Goal: Information Seeking & Learning: Learn about a topic

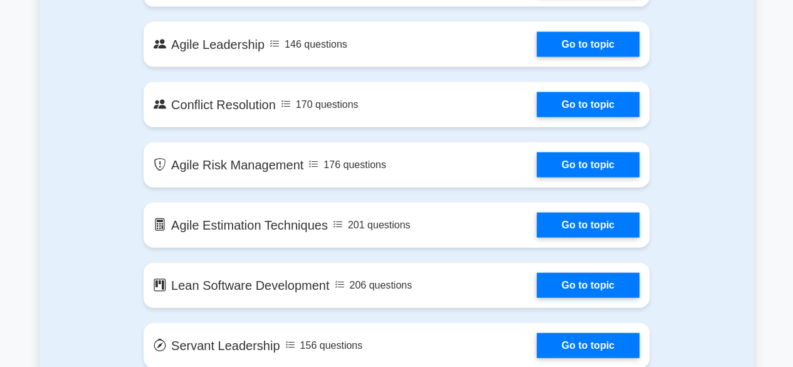
scroll to position [1442, 0]
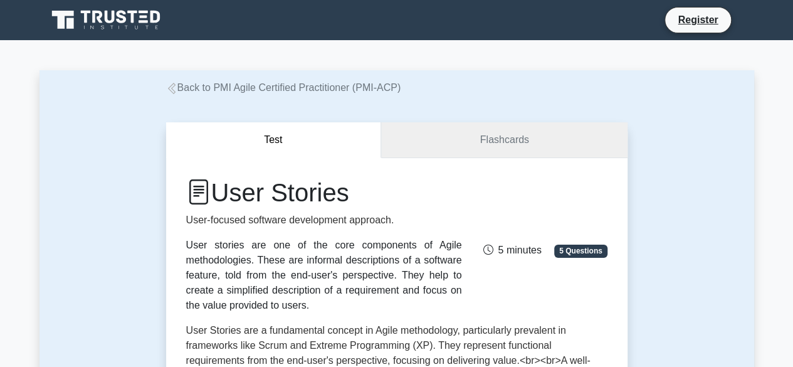
click at [484, 147] on link "Flashcards" at bounding box center [504, 140] width 246 height 36
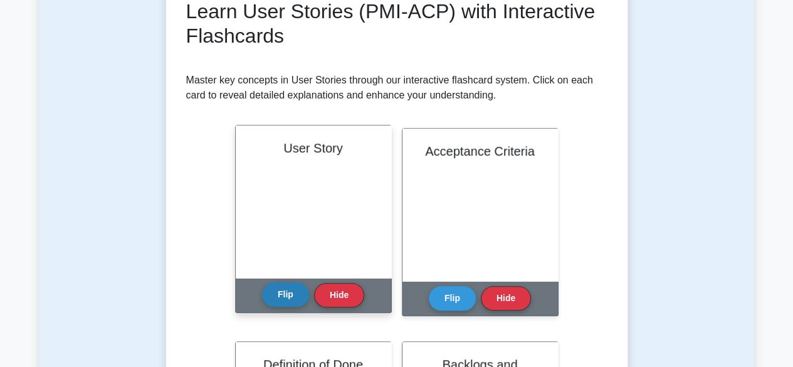
click at [283, 301] on button "Flip" at bounding box center [285, 294] width 47 height 24
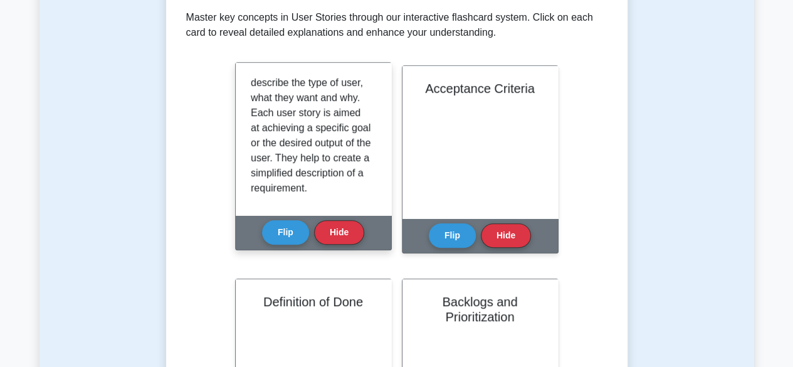
scroll to position [125, 0]
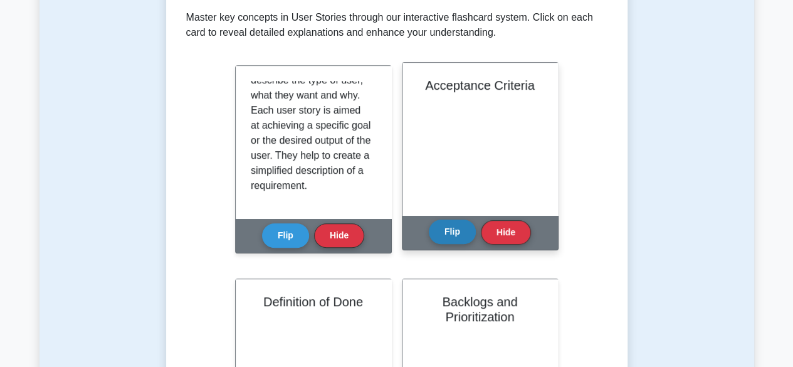
click at [455, 232] on button "Flip" at bounding box center [452, 232] width 47 height 24
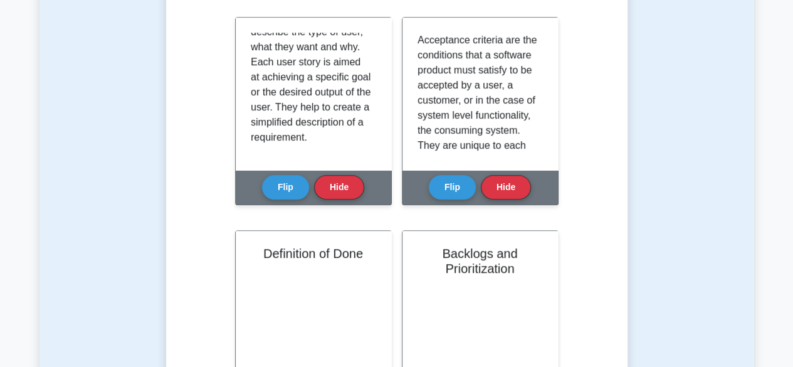
scroll to position [376, 0]
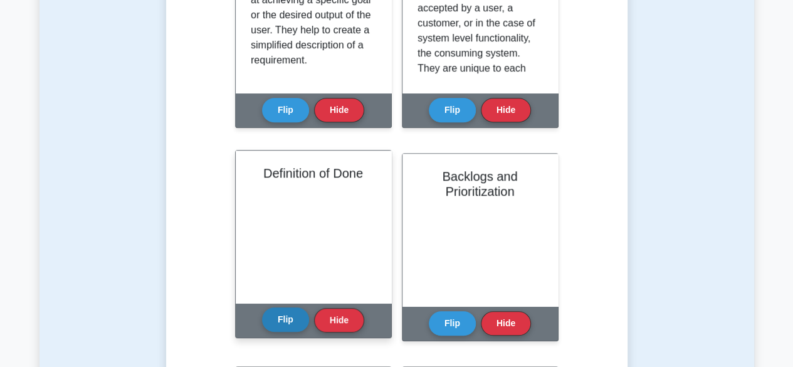
click at [273, 322] on button "Flip" at bounding box center [285, 319] width 47 height 24
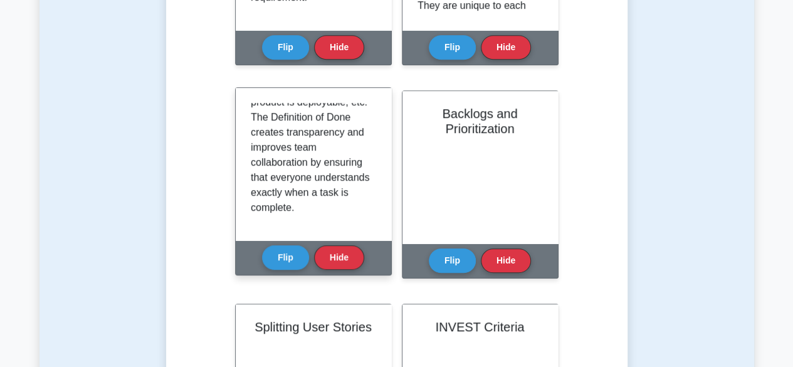
scroll to position [502, 0]
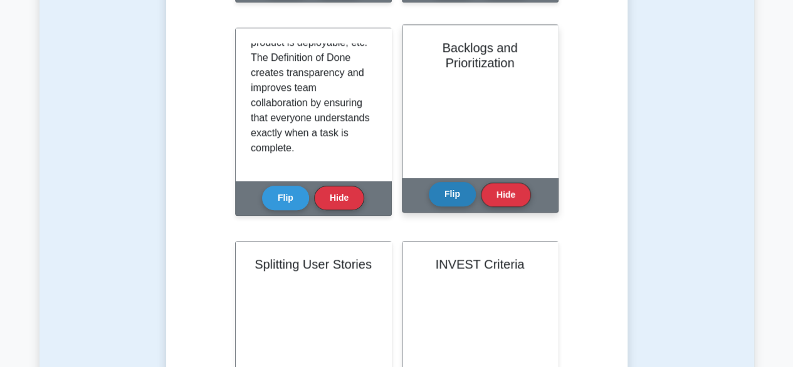
click at [457, 194] on button "Flip" at bounding box center [452, 194] width 47 height 24
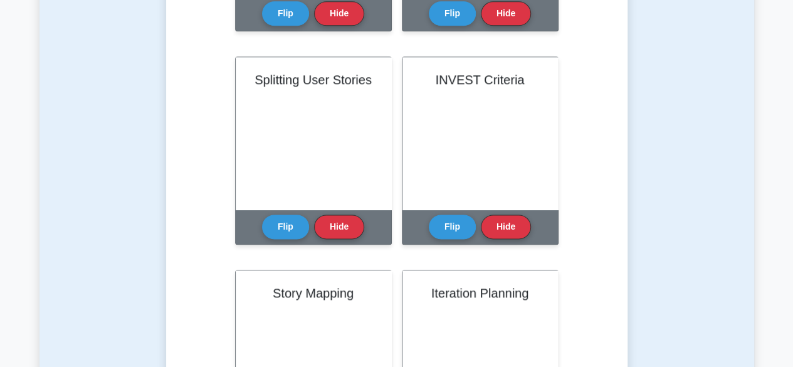
scroll to position [690, 0]
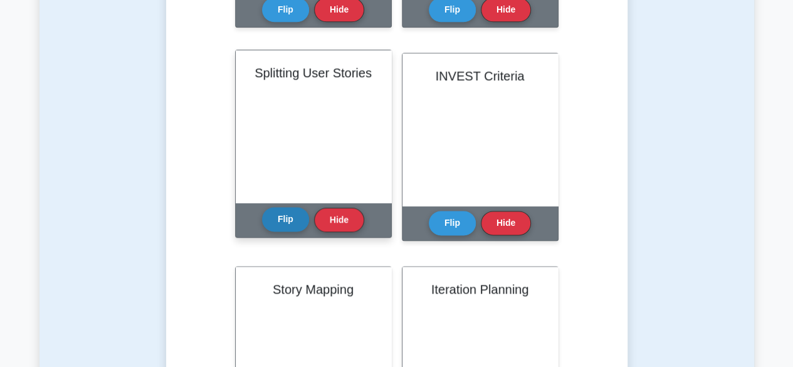
click at [281, 221] on button "Flip" at bounding box center [285, 219] width 47 height 24
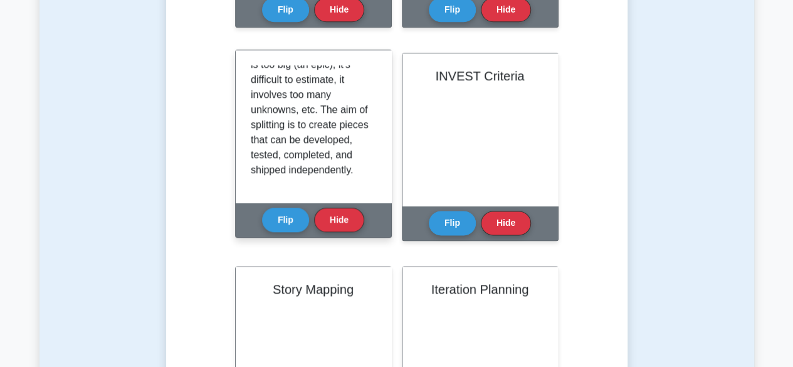
scroll to position [142, 0]
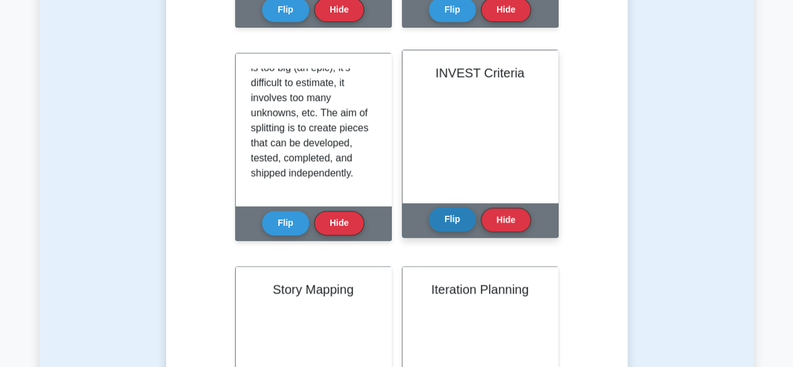
click at [455, 218] on button "Flip" at bounding box center [452, 219] width 47 height 24
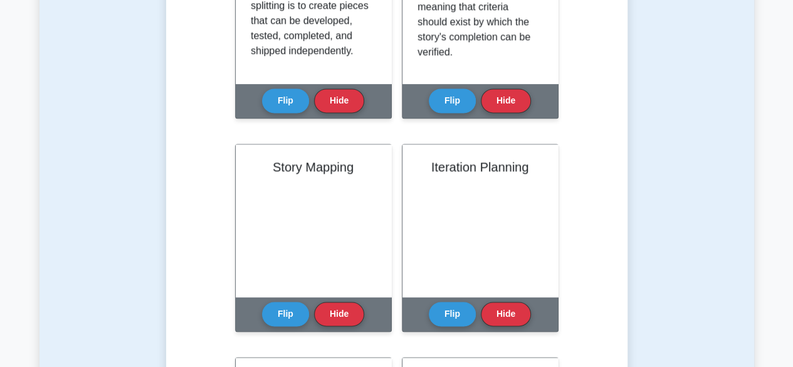
scroll to position [878, 0]
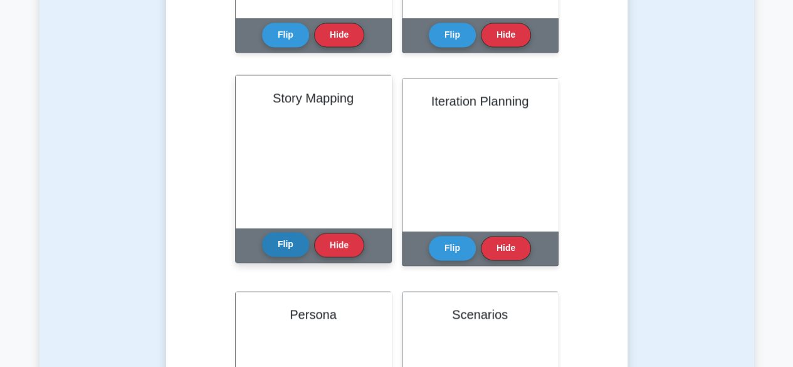
click at [285, 238] on button "Flip" at bounding box center [285, 244] width 47 height 24
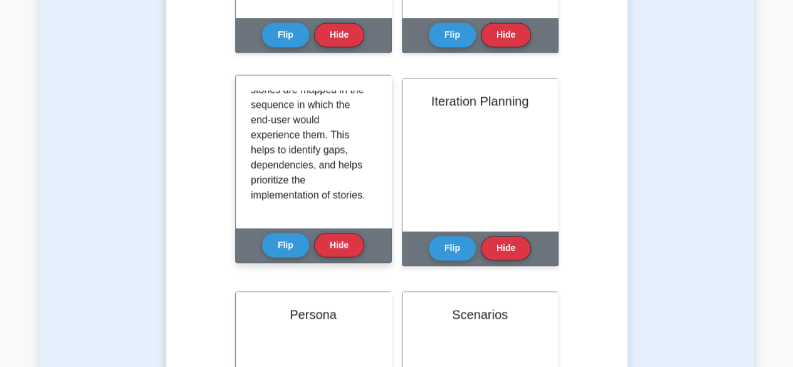
scroll to position [233, 0]
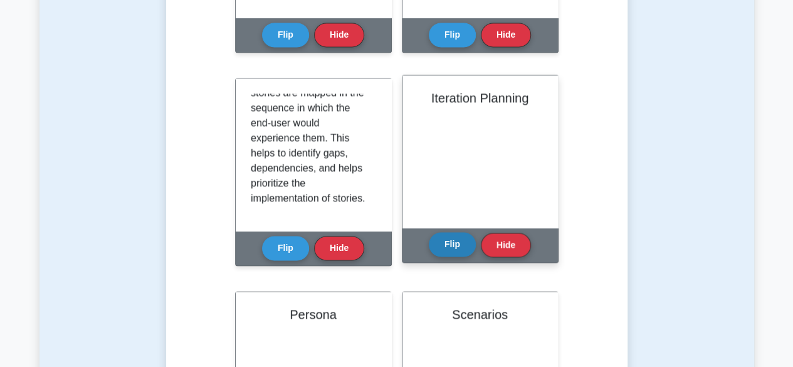
click at [450, 237] on button "Flip" at bounding box center [452, 244] width 47 height 24
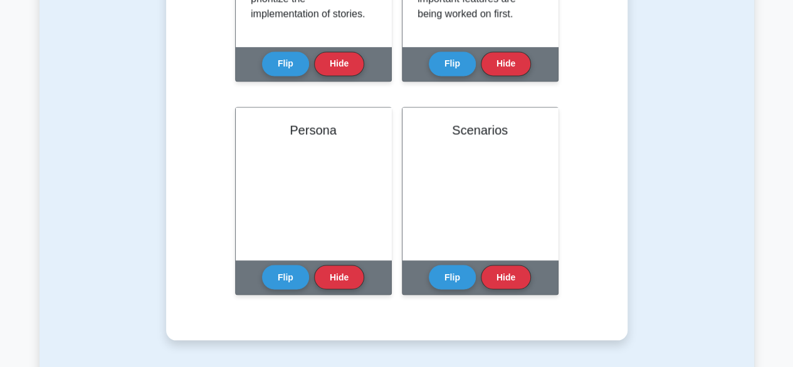
scroll to position [1066, 0]
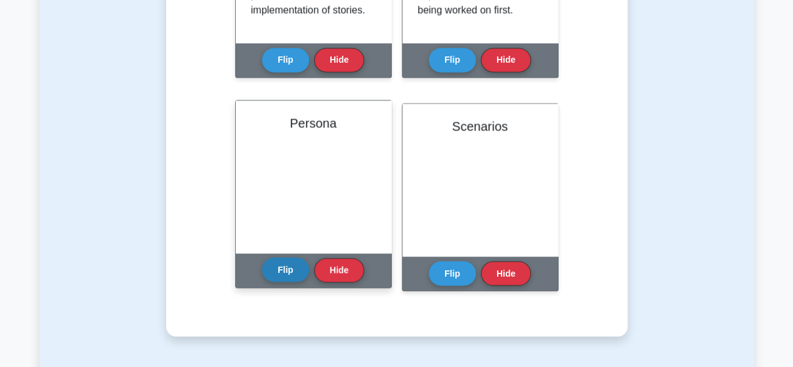
click at [277, 270] on button "Flip" at bounding box center [285, 269] width 47 height 24
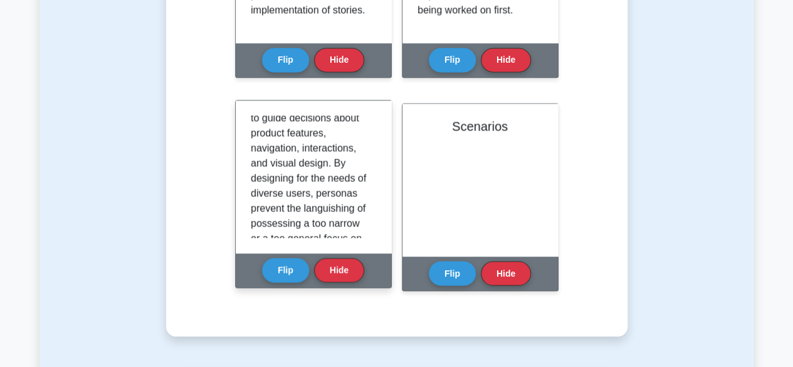
scroll to position [172, 0]
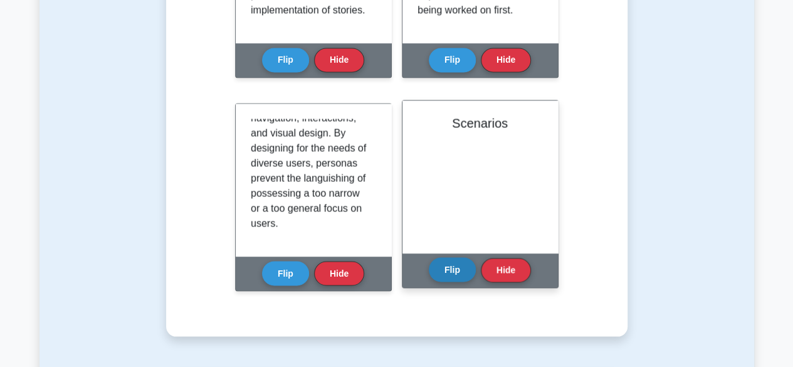
click at [434, 275] on button "Flip" at bounding box center [452, 269] width 47 height 24
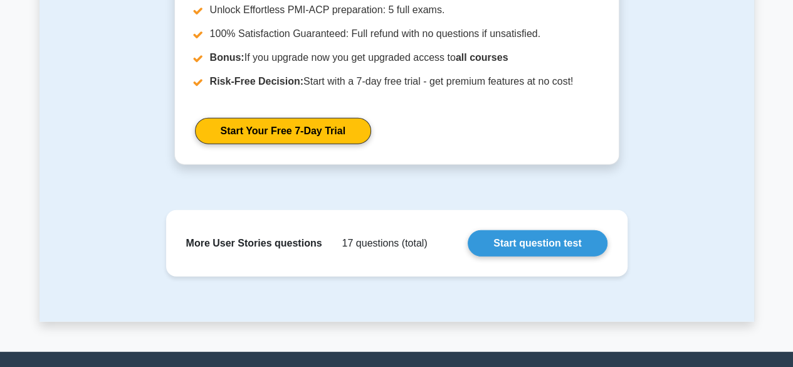
scroll to position [1568, 0]
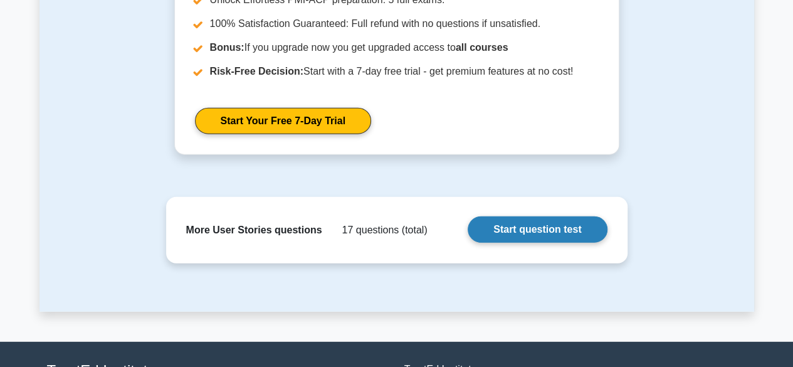
click at [514, 227] on link "Start question test" at bounding box center [537, 229] width 139 height 26
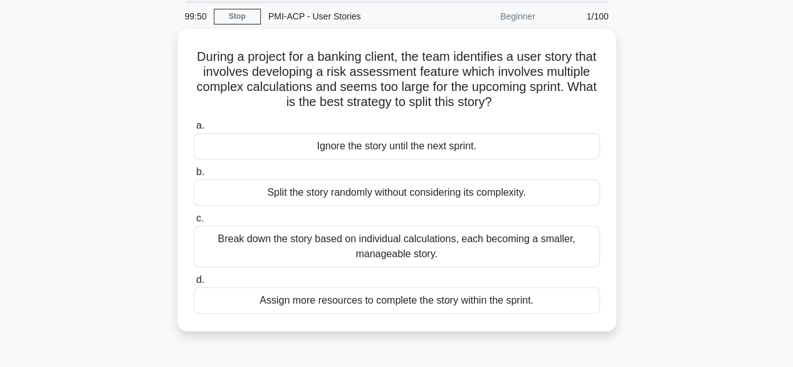
scroll to position [63, 0]
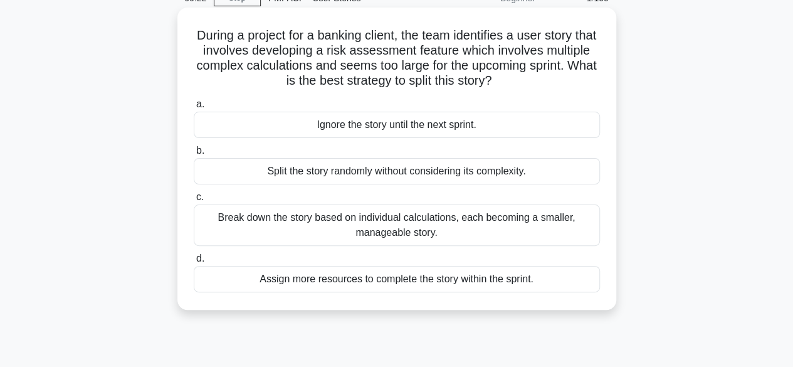
click at [378, 226] on div "Break down the story based on individual calculations, each becoming a smaller,…" at bounding box center [397, 224] width 406 height 41
click at [194, 201] on input "c. Break down the story based on individual calculations, each becoming a small…" at bounding box center [194, 197] width 0 height 8
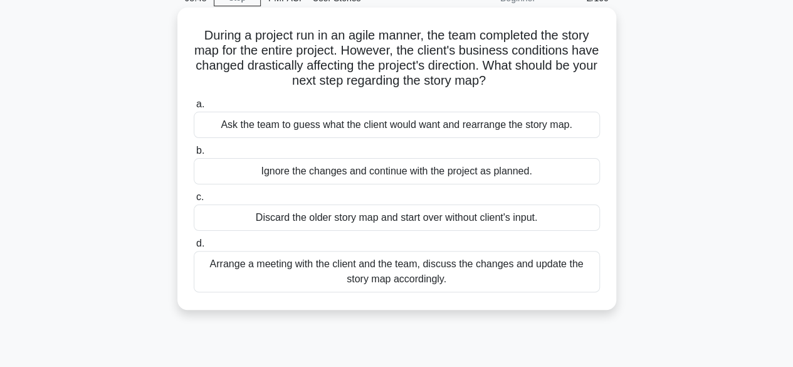
click at [345, 274] on div "Arrange a meeting with the client and the team, discuss the changes and update …" at bounding box center [397, 271] width 406 height 41
click at [194, 248] on input "d. Arrange a meeting with the client and the team, discuss the changes and upda…" at bounding box center [194, 244] width 0 height 8
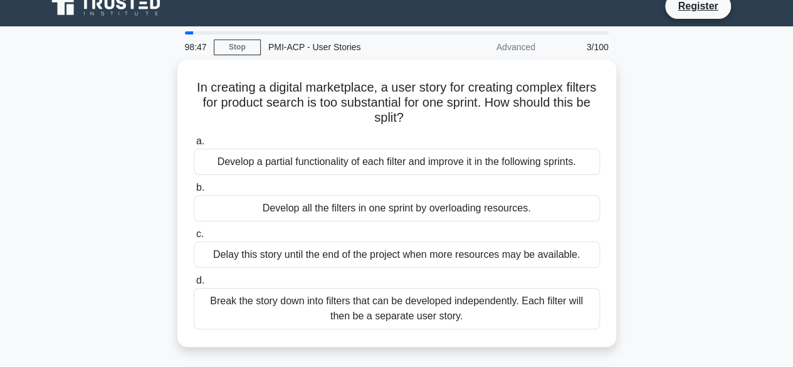
scroll to position [0, 0]
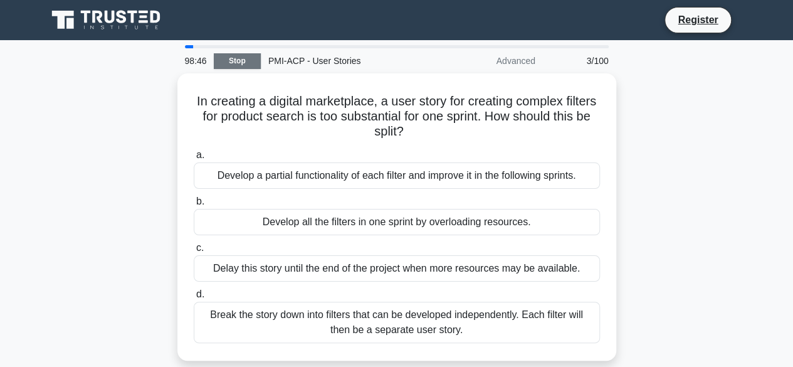
click at [225, 61] on link "Stop" at bounding box center [237, 61] width 47 height 16
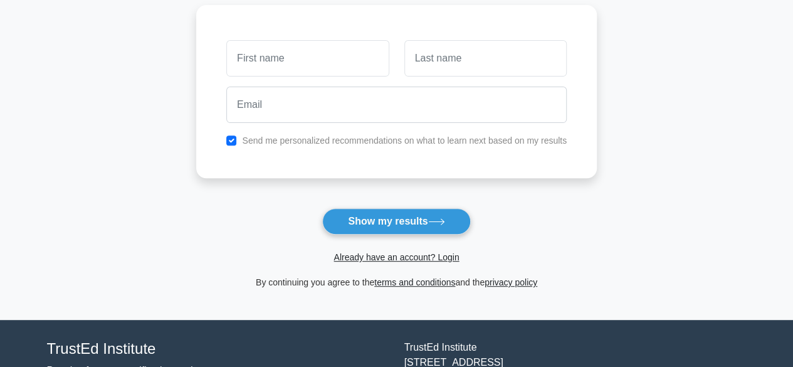
scroll to position [188, 0]
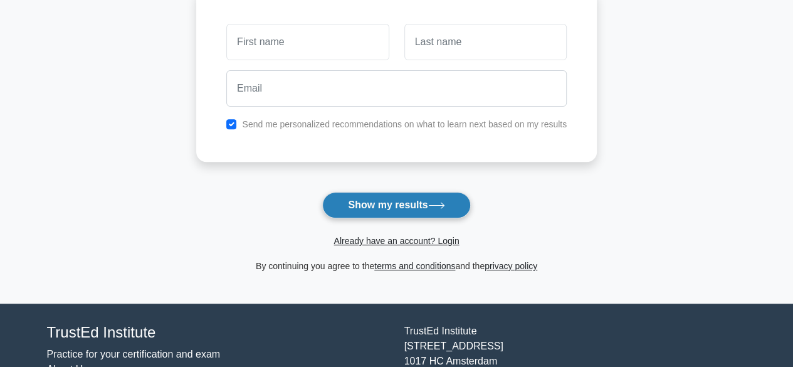
click at [386, 209] on button "Show my results" at bounding box center [396, 205] width 148 height 26
type input "ss"
click at [368, 201] on button "Show my results" at bounding box center [396, 205] width 148 height 26
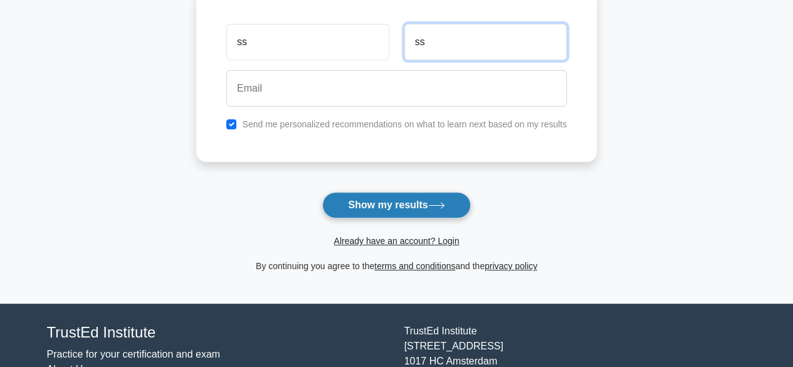
type input "ss"
click at [419, 200] on button "Show my results" at bounding box center [396, 205] width 148 height 26
click at [419, 194] on button "Show my results" at bounding box center [396, 205] width 148 height 26
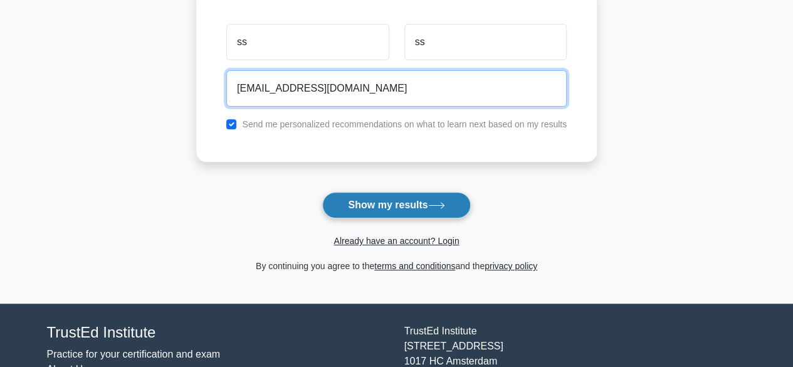
type input "[EMAIL_ADDRESS][DOMAIN_NAME]"
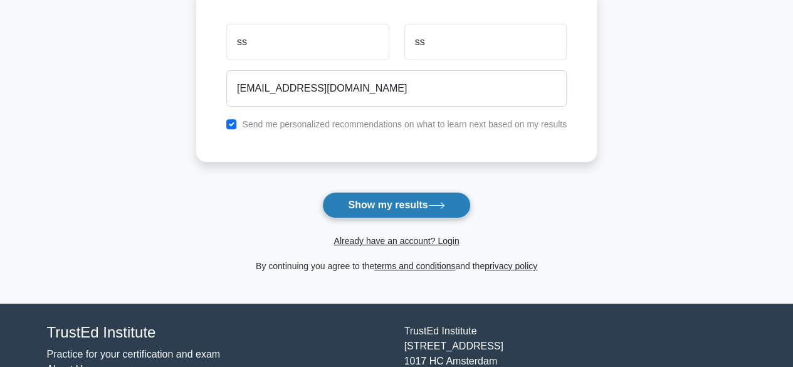
click at [420, 199] on button "Show my results" at bounding box center [396, 205] width 148 height 26
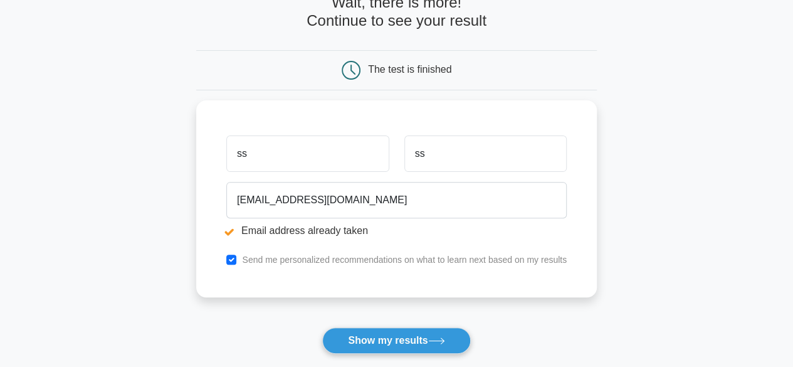
scroll to position [125, 0]
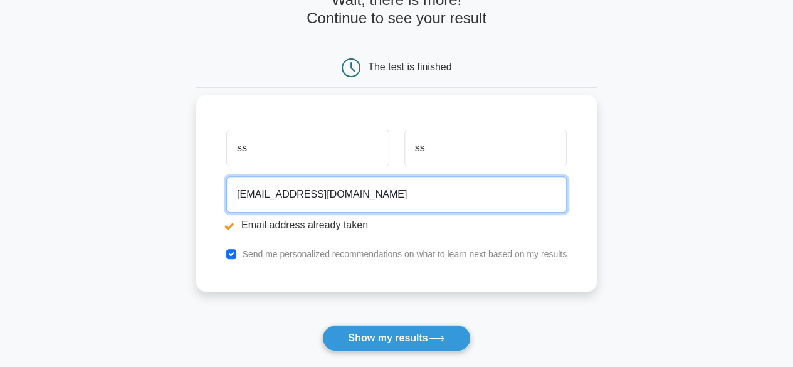
click at [241, 190] on input "sss@ss.com" at bounding box center [396, 194] width 341 height 36
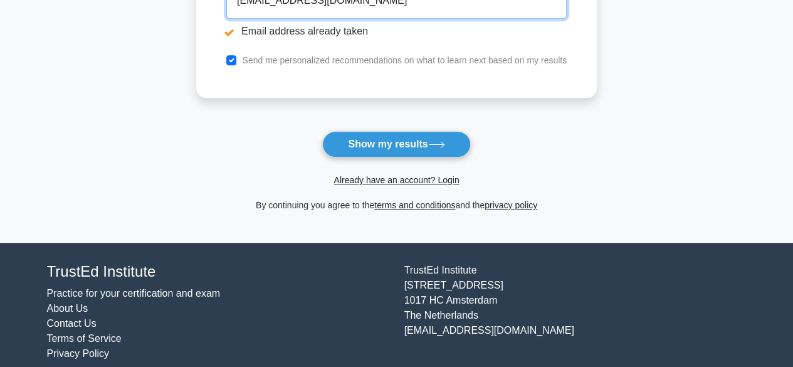
scroll to position [331, 0]
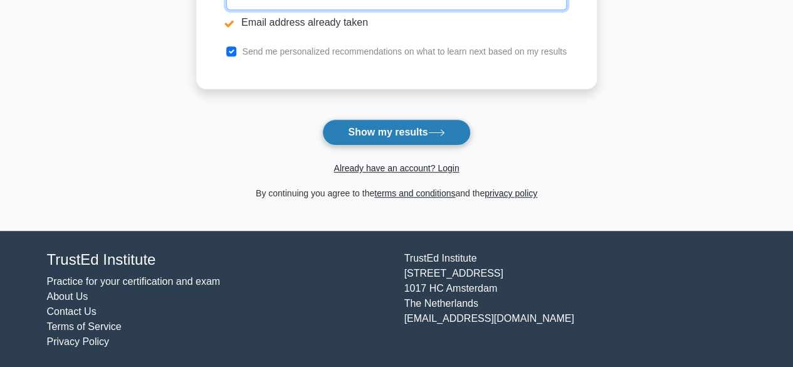
type input "s333ss@ss.com"
click at [376, 132] on button "Show my results" at bounding box center [396, 132] width 148 height 26
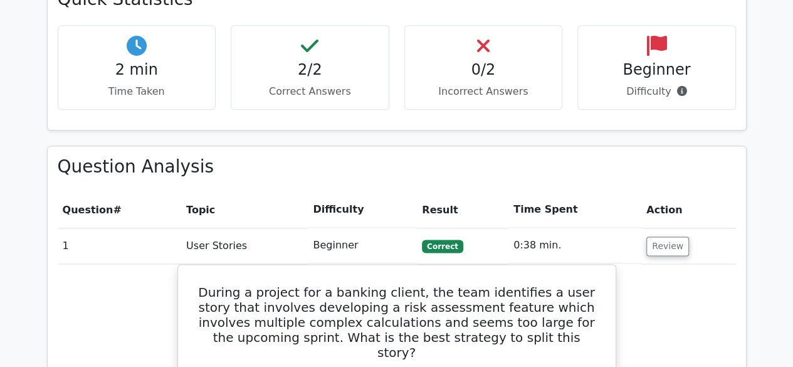
scroll to position [536, 0]
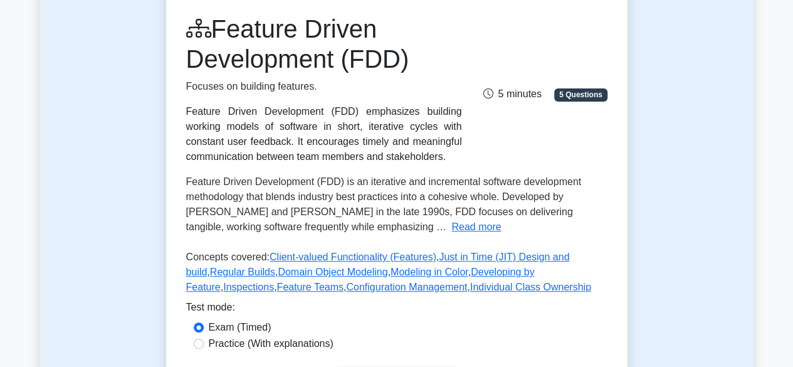
scroll to position [188, 0]
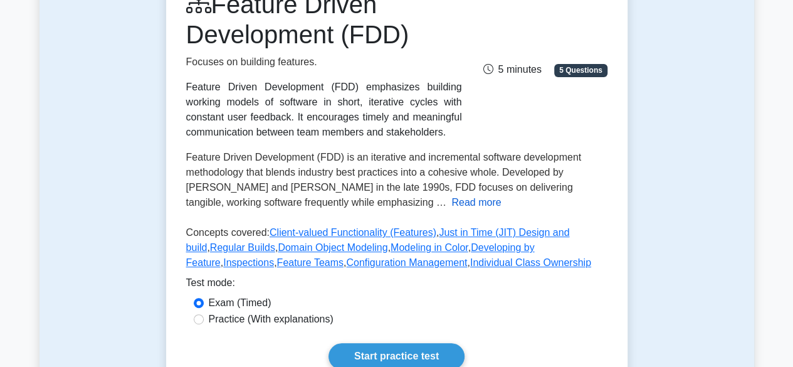
click at [452, 203] on button "Read more" at bounding box center [477, 202] width 50 height 15
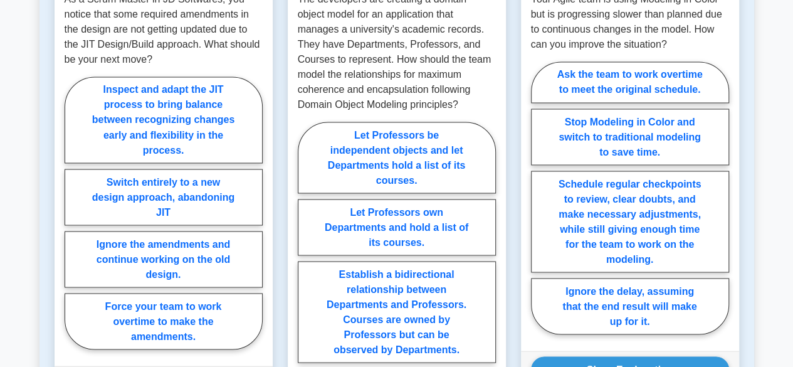
scroll to position [1129, 0]
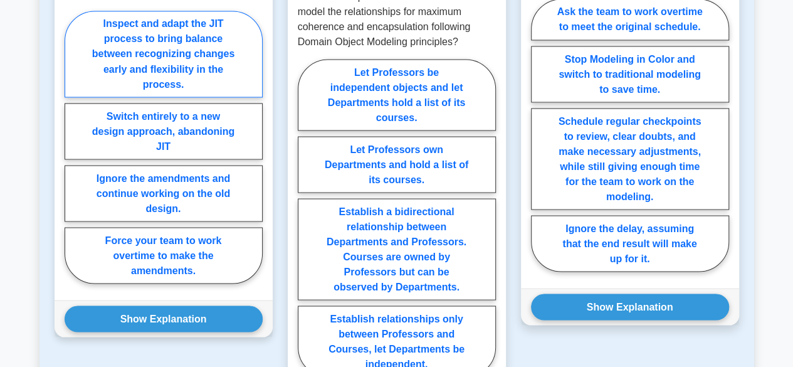
click at [164, 58] on label "Inspect and adapt the JIT process to bring balance between recognizing changes …" at bounding box center [164, 54] width 198 height 87
click at [73, 147] on input "Inspect and adapt the JIT process to bring balance between recognizing changes …" at bounding box center [69, 151] width 8 height 8
radio input "true"
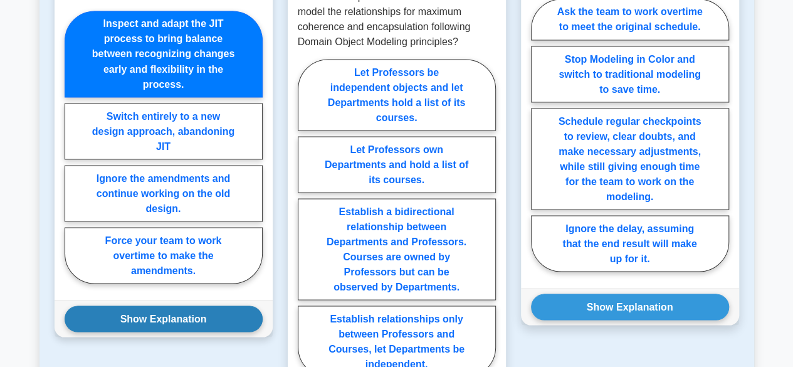
click at [157, 315] on button "Show Explanation" at bounding box center [164, 318] width 198 height 26
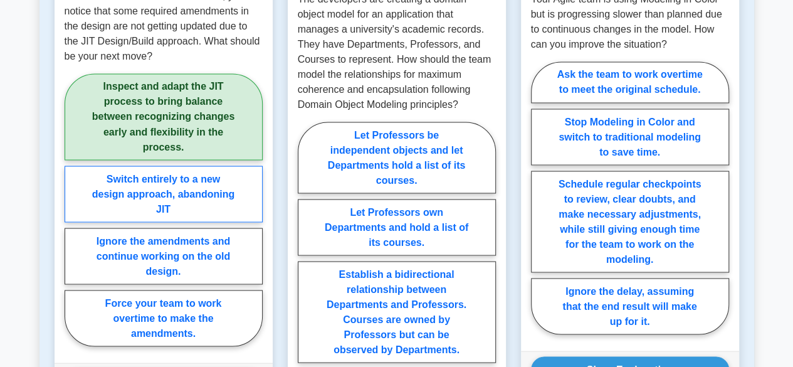
scroll to position [941, 0]
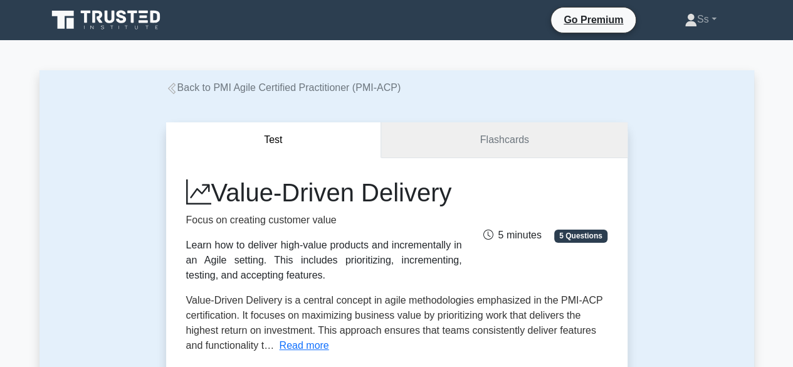
click at [536, 127] on link "Flashcards" at bounding box center [504, 140] width 246 height 36
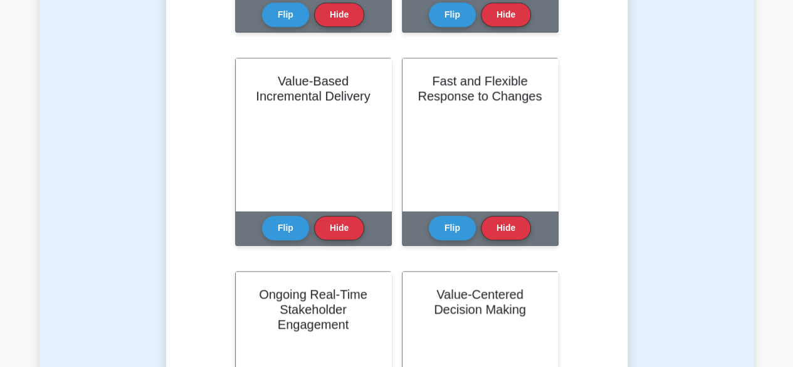
scroll to position [502, 0]
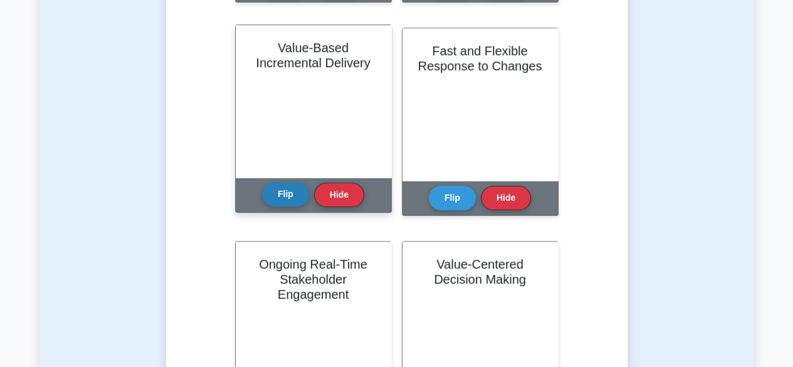
click at [285, 195] on button "Flip" at bounding box center [285, 194] width 47 height 24
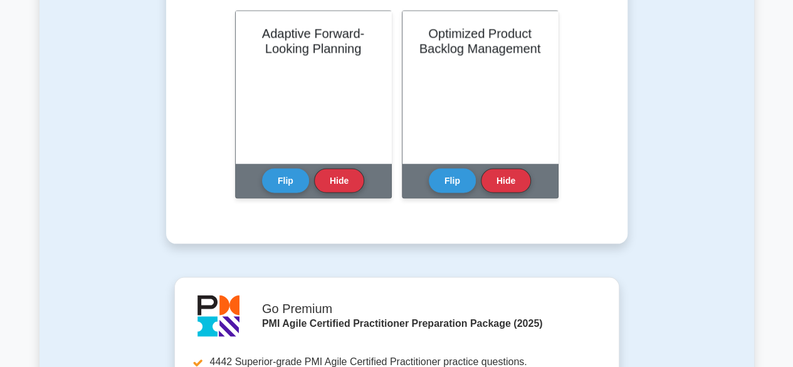
scroll to position [1192, 0]
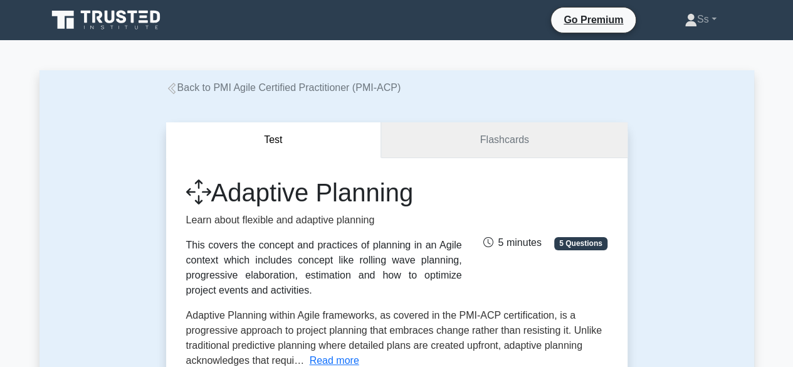
click at [487, 137] on link "Flashcards" at bounding box center [504, 140] width 246 height 36
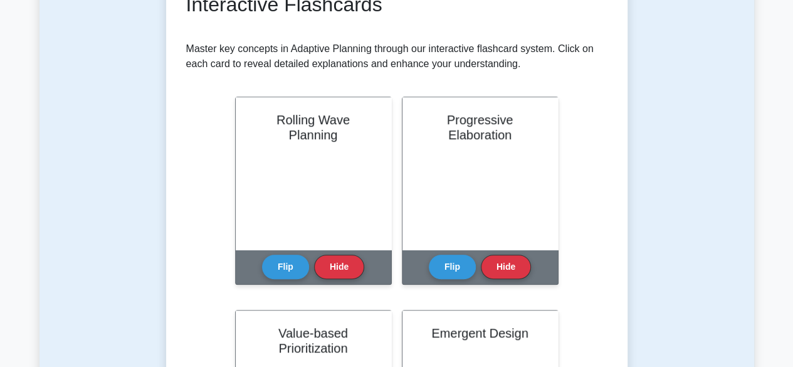
scroll to position [251, 0]
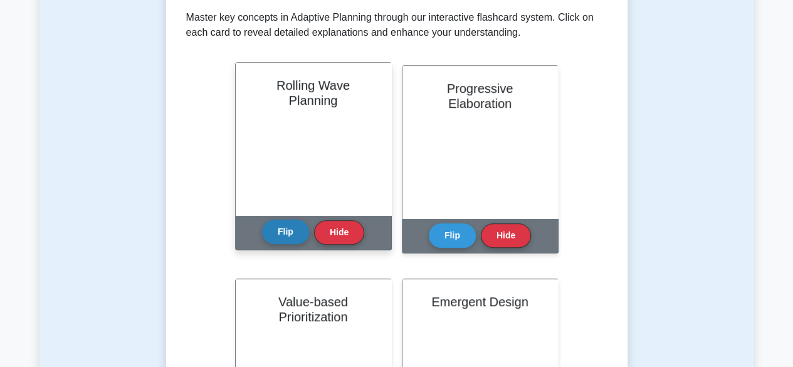
click at [283, 235] on button "Flip" at bounding box center [285, 232] width 47 height 24
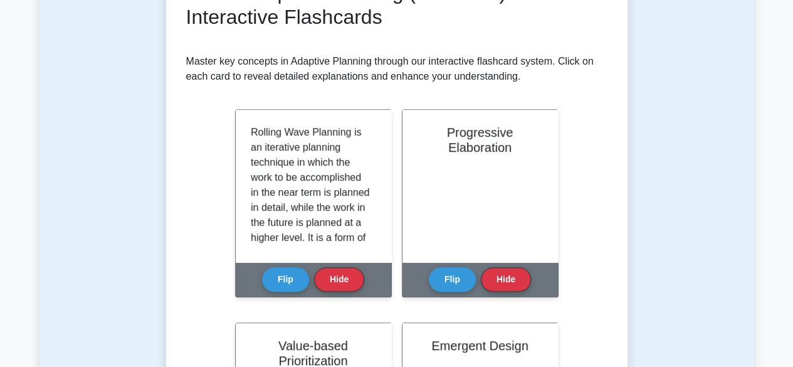
scroll to position [188, 0]
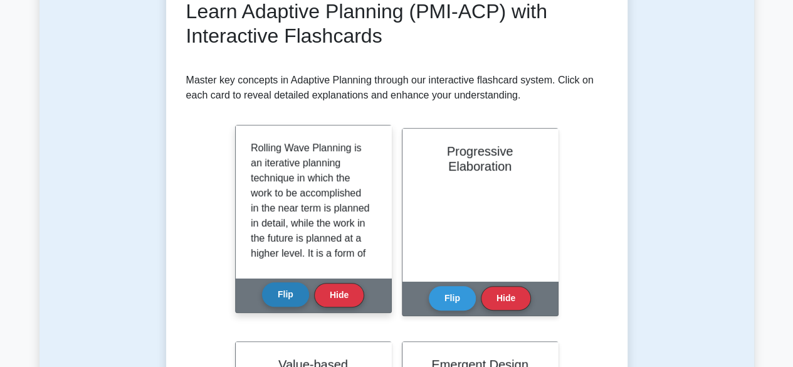
click at [268, 297] on button "Flip" at bounding box center [285, 294] width 47 height 24
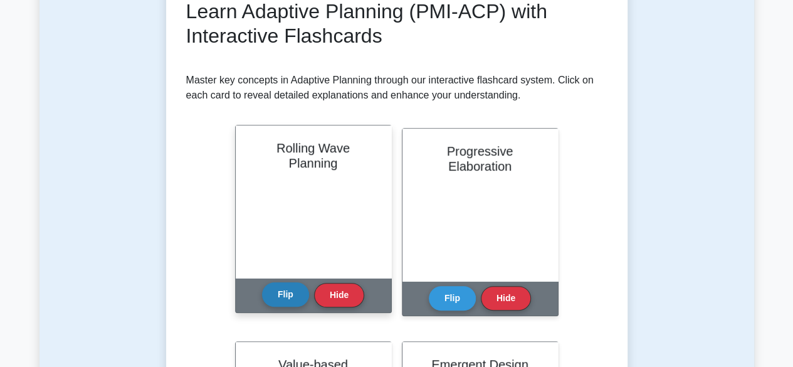
click at [280, 290] on button "Flip" at bounding box center [285, 294] width 47 height 24
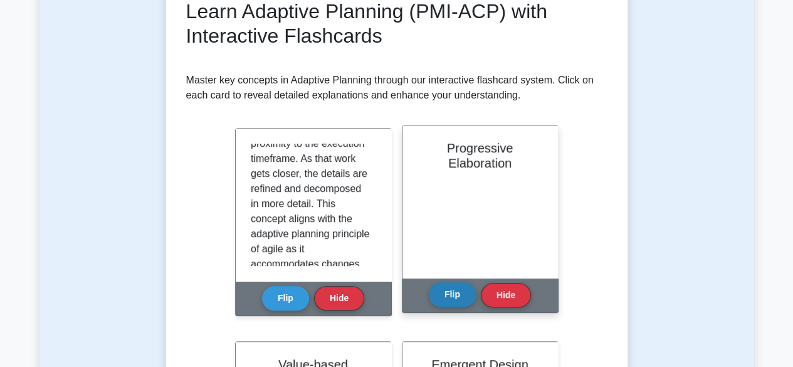
click at [442, 295] on button "Flip" at bounding box center [452, 294] width 47 height 24
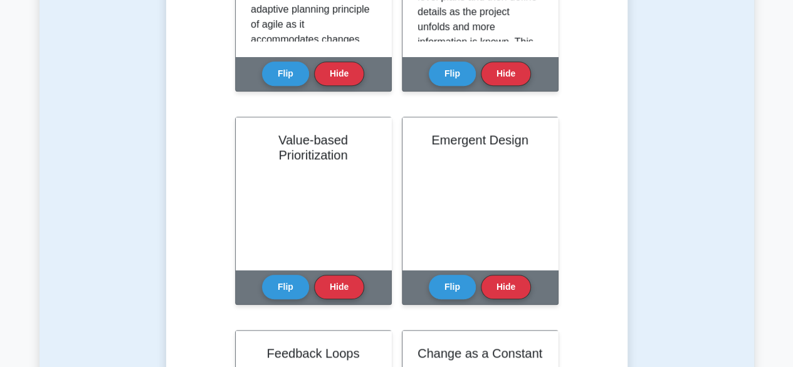
scroll to position [439, 0]
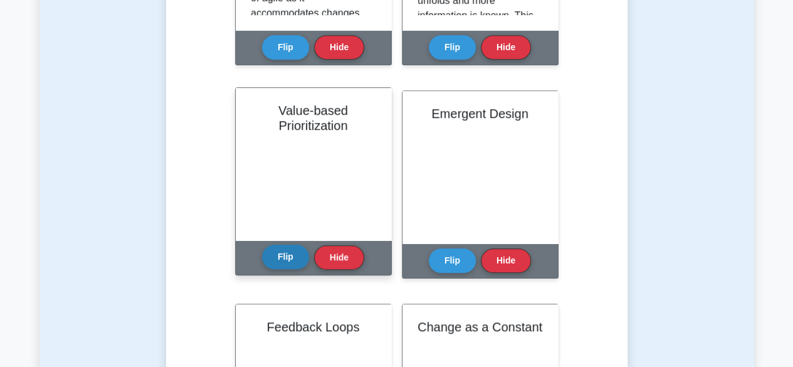
click at [273, 264] on button "Flip" at bounding box center [285, 257] width 47 height 24
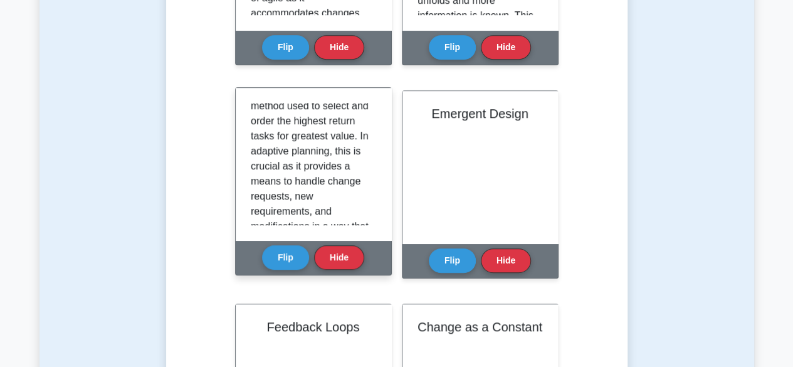
scroll to position [188, 0]
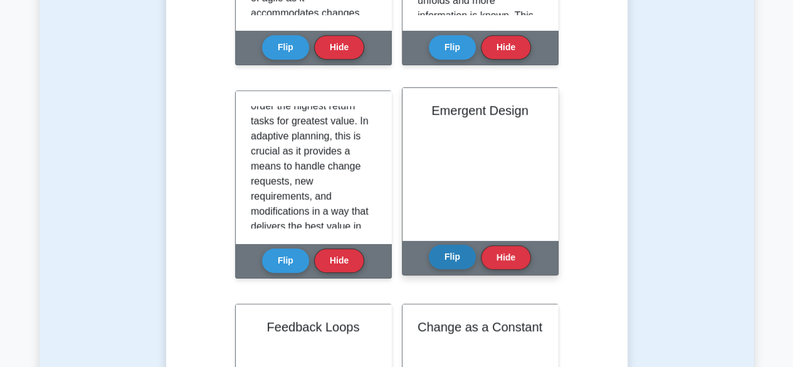
click at [445, 255] on button "Flip" at bounding box center [452, 257] width 47 height 24
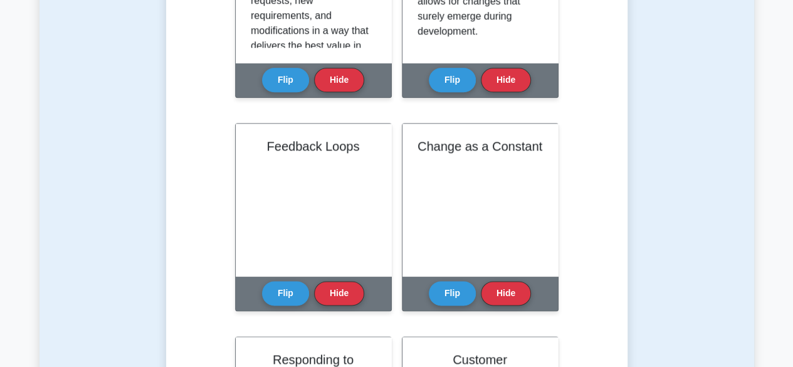
scroll to position [690, 0]
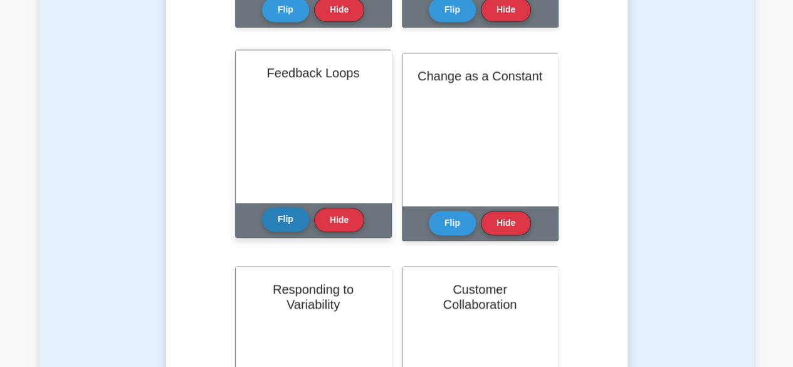
click at [280, 217] on button "Flip" at bounding box center [285, 219] width 47 height 24
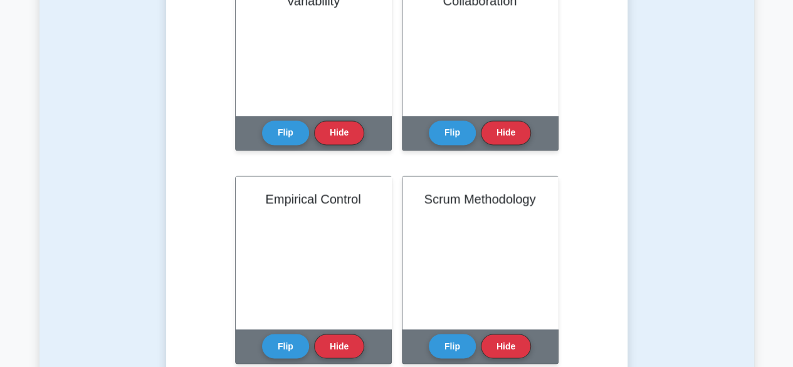
scroll to position [1066, 0]
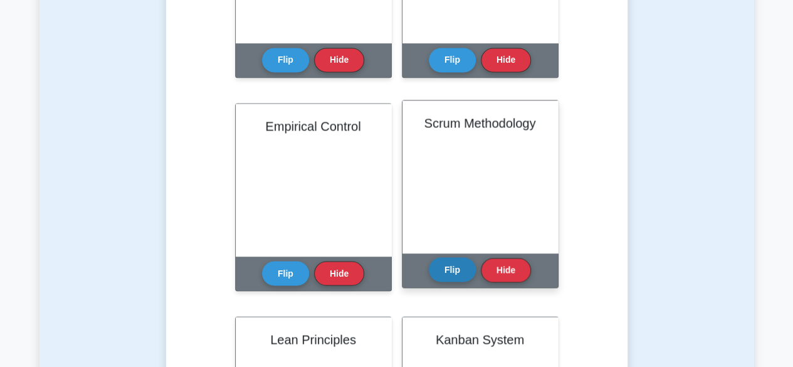
click at [457, 268] on button "Flip" at bounding box center [452, 269] width 47 height 24
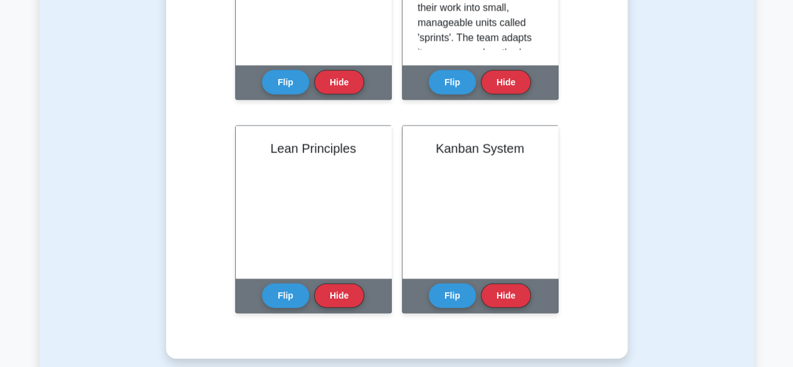
scroll to position [1317, 0]
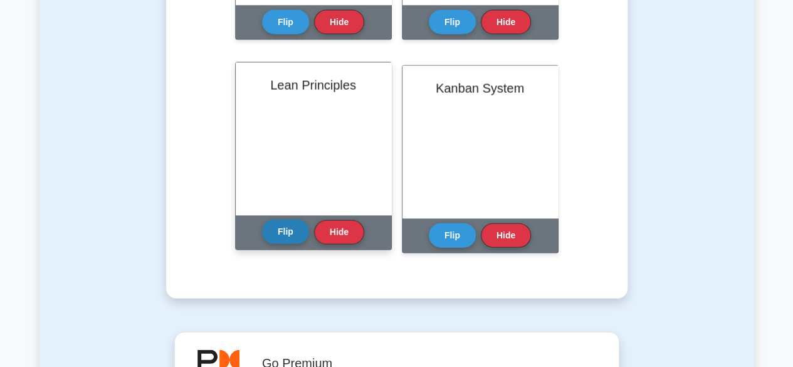
click at [287, 236] on button "Flip" at bounding box center [285, 232] width 47 height 24
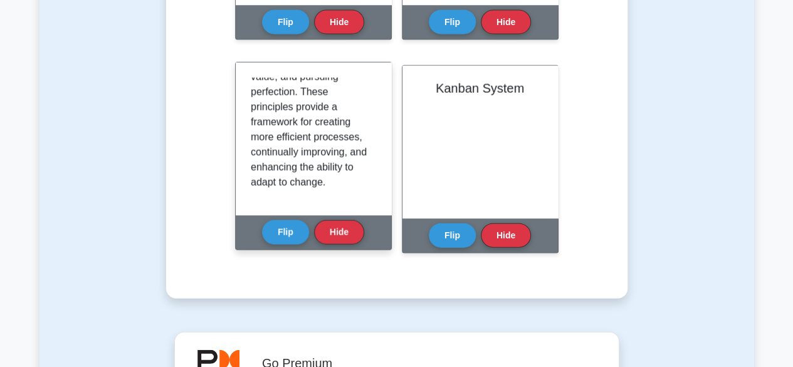
scroll to position [1380, 0]
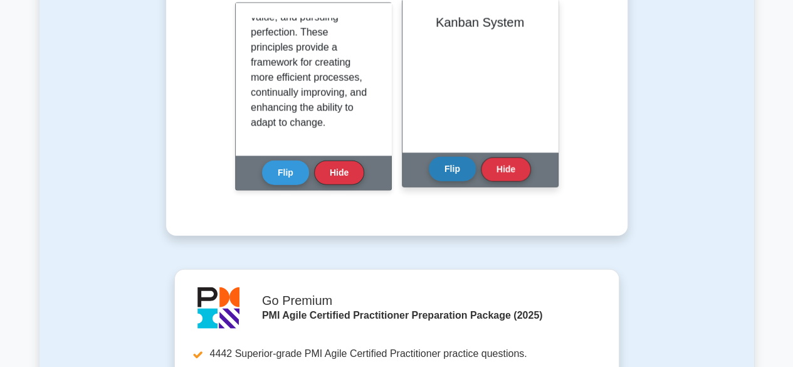
click at [445, 171] on button "Flip" at bounding box center [452, 169] width 47 height 24
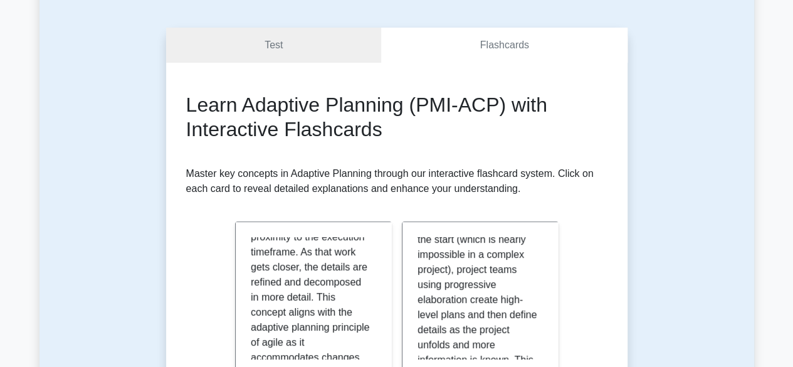
scroll to position [0, 0]
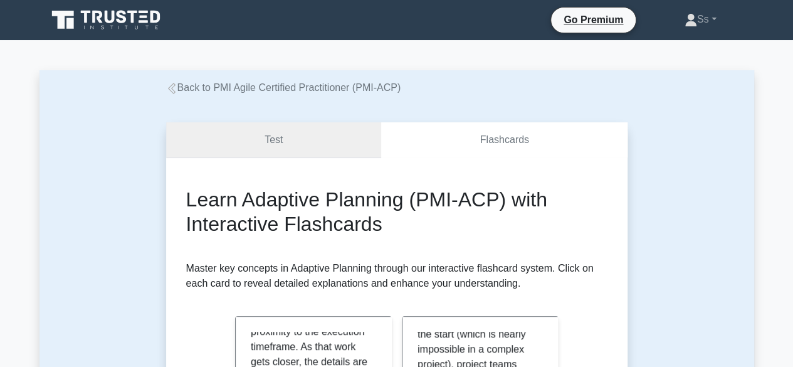
click at [263, 136] on link "Test" at bounding box center [274, 140] width 216 height 36
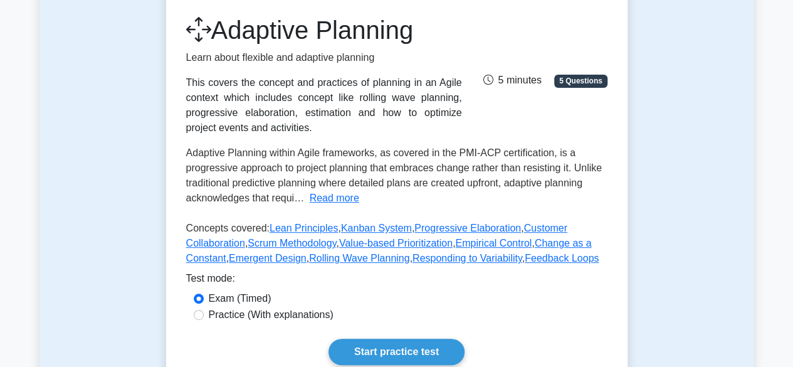
scroll to position [188, 0]
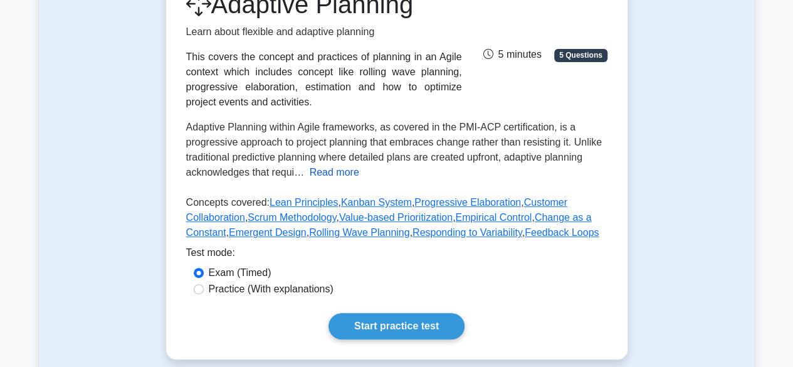
click at [325, 176] on button "Read more" at bounding box center [335, 172] width 50 height 15
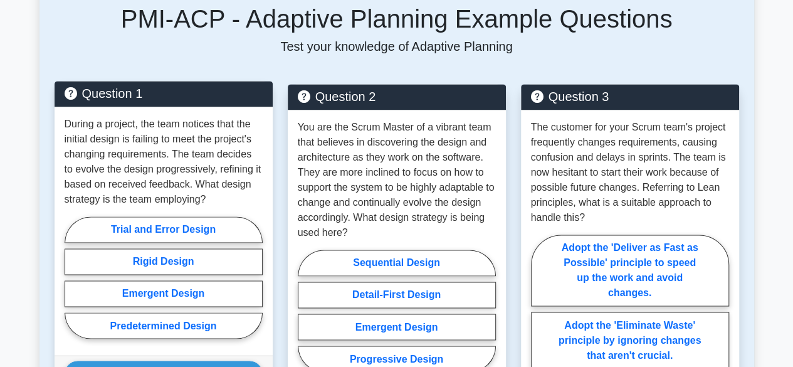
scroll to position [941, 0]
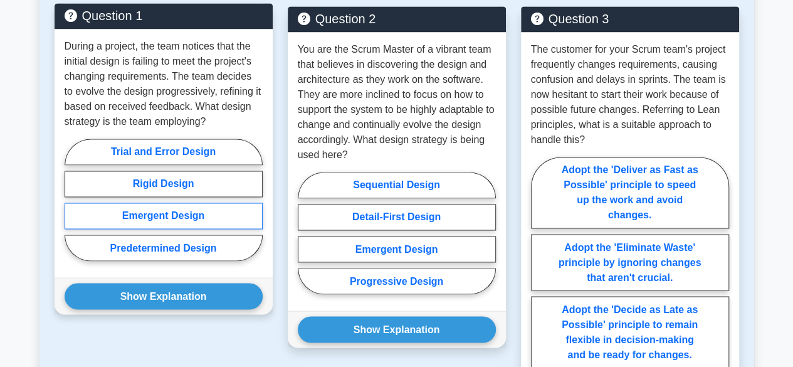
click at [161, 216] on label "Emergent Design" at bounding box center [164, 216] width 198 height 26
click at [73, 208] on input "Emergent Design" at bounding box center [69, 203] width 8 height 8
radio input "true"
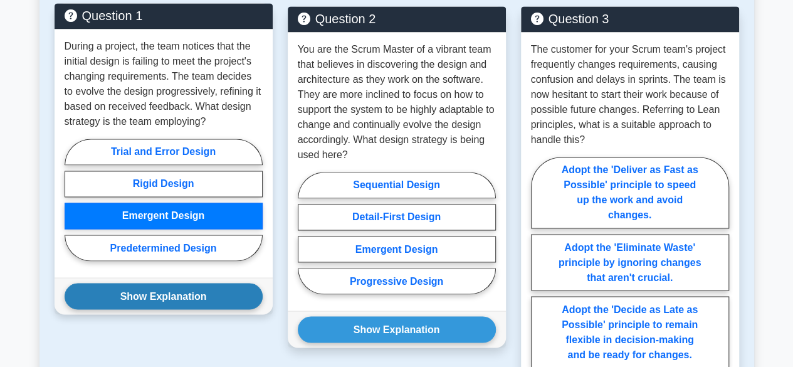
click at [146, 297] on button "Show Explanation" at bounding box center [164, 296] width 198 height 26
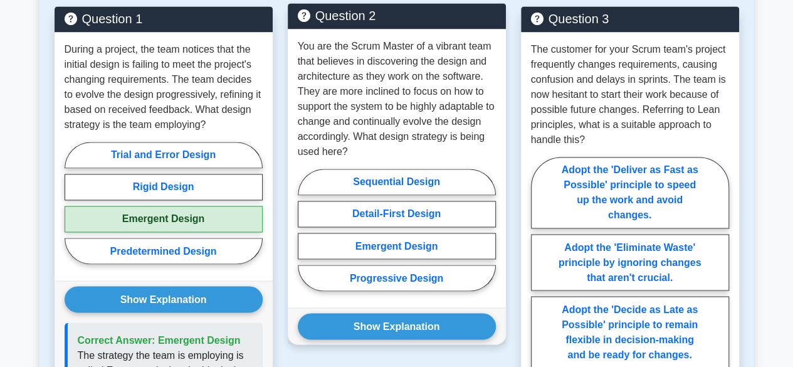
click at [375, 289] on div "Sequential Design Detail-First Design Emergent Design Progressive Design" at bounding box center [397, 233] width 198 height 128
click at [374, 275] on label "Progressive Design" at bounding box center [397, 278] width 198 height 26
click at [306, 238] on input "Progressive Design" at bounding box center [302, 234] width 8 height 8
radio input "true"
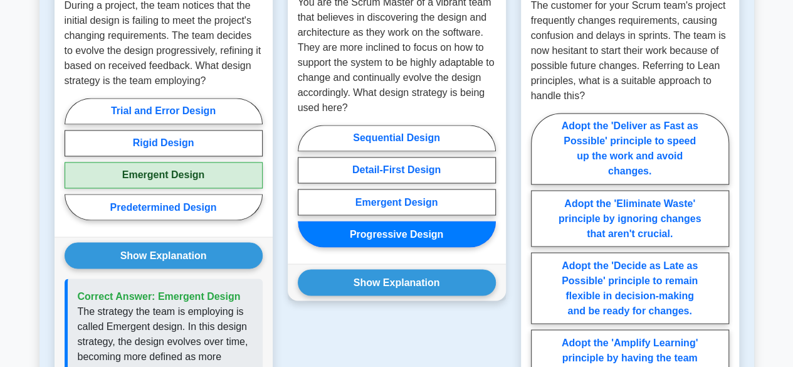
scroll to position [1003, 0]
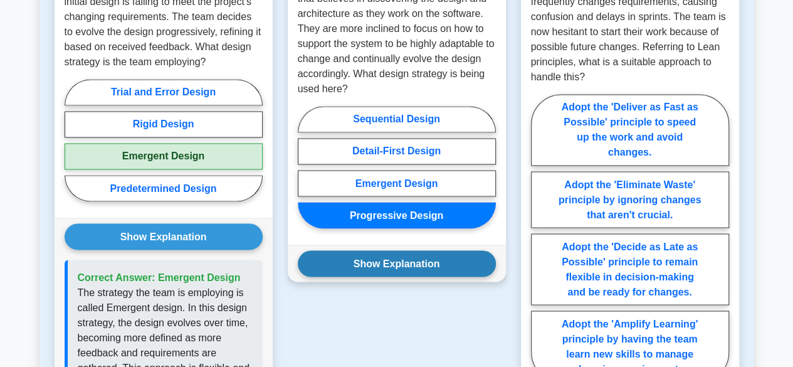
click at [379, 260] on button "Show Explanation" at bounding box center [397, 263] width 198 height 26
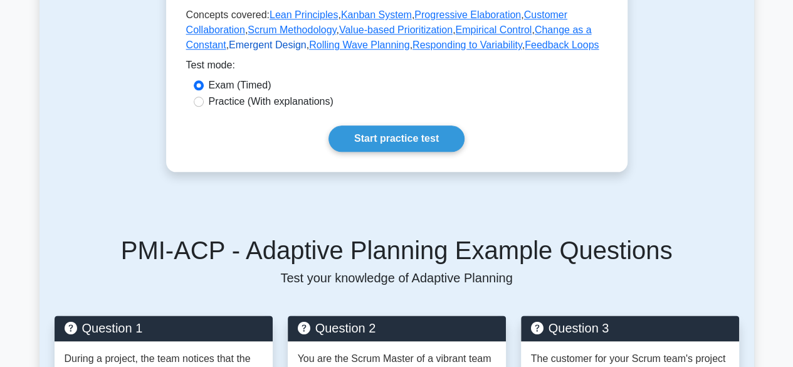
scroll to position [627, 0]
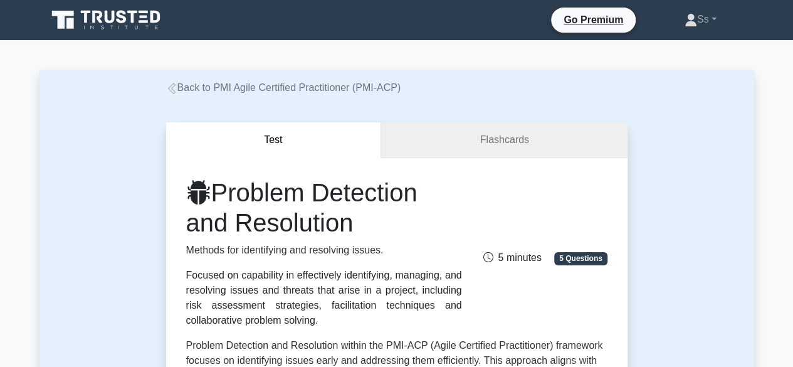
click at [485, 142] on link "Flashcards" at bounding box center [504, 140] width 246 height 36
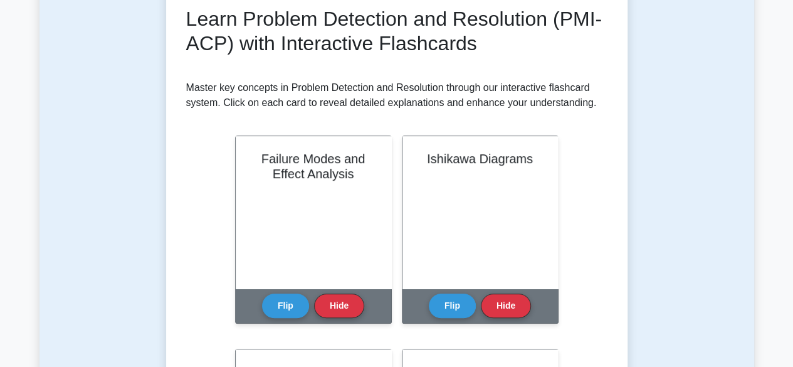
scroll to position [251, 0]
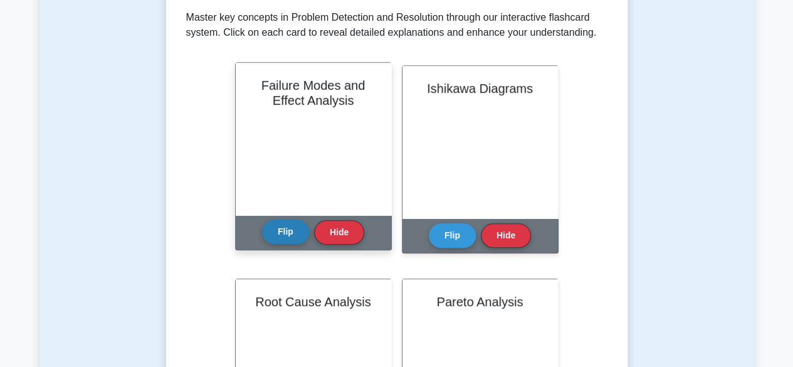
click at [272, 238] on button "Flip" at bounding box center [285, 232] width 47 height 24
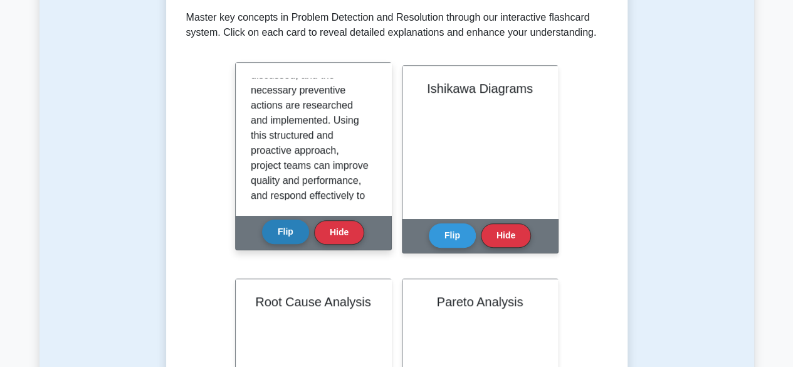
click at [279, 235] on button "Flip" at bounding box center [285, 232] width 47 height 24
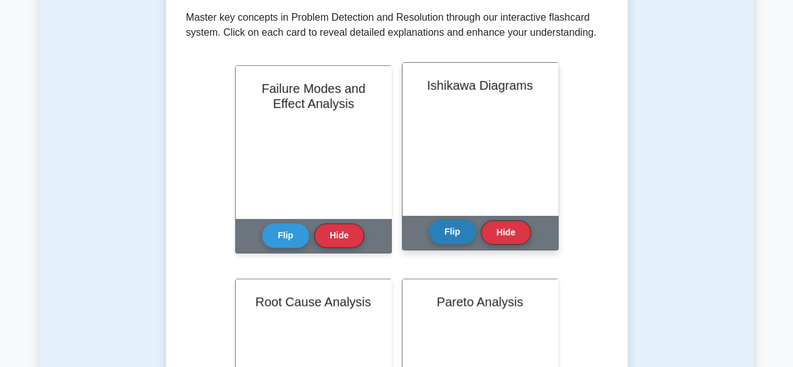
click at [454, 243] on button "Flip" at bounding box center [452, 232] width 47 height 24
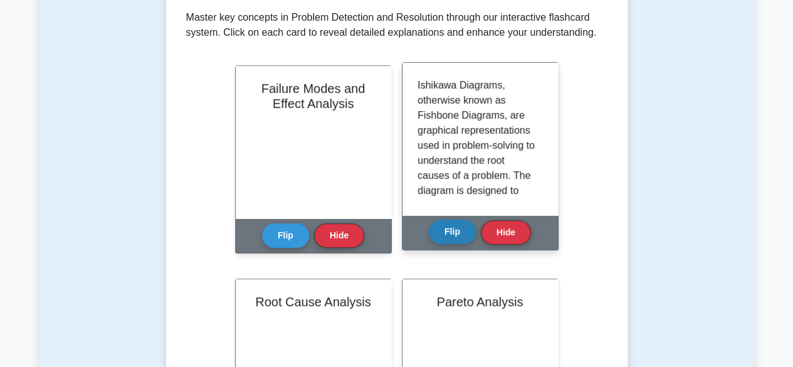
click at [449, 240] on button "Flip" at bounding box center [452, 232] width 47 height 24
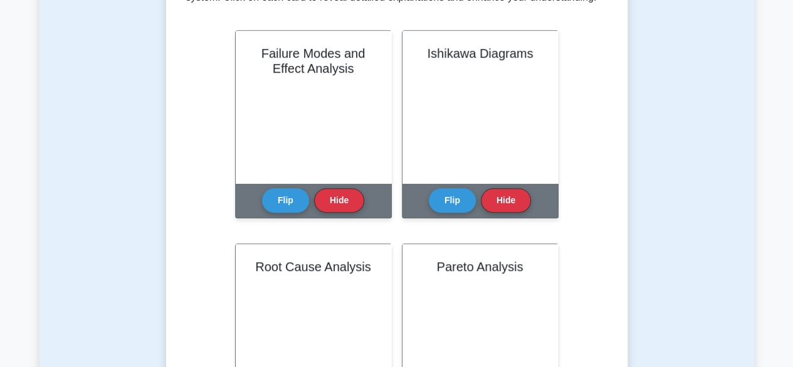
scroll to position [314, 0]
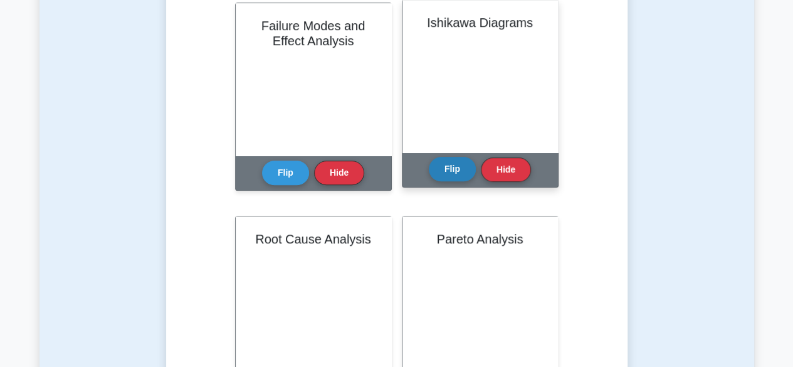
click at [433, 171] on button "Flip" at bounding box center [452, 169] width 47 height 24
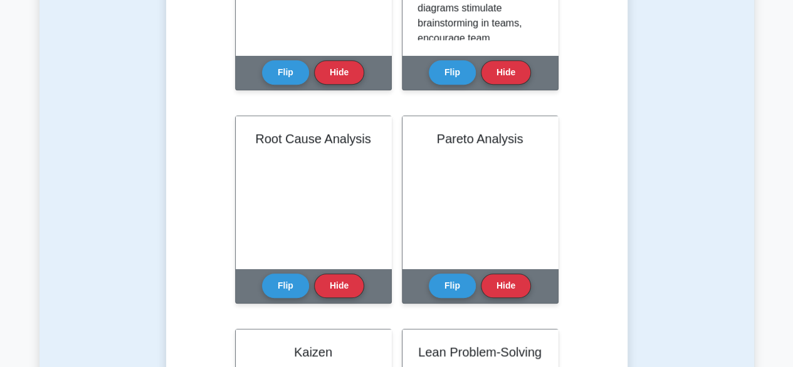
scroll to position [439, 0]
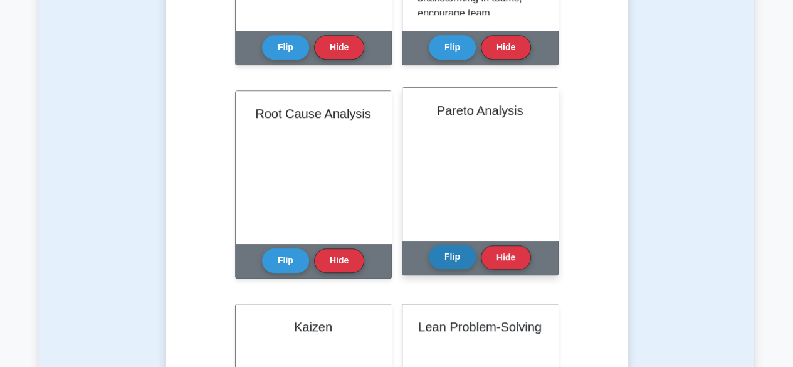
click at [459, 253] on button "Flip" at bounding box center [452, 257] width 47 height 24
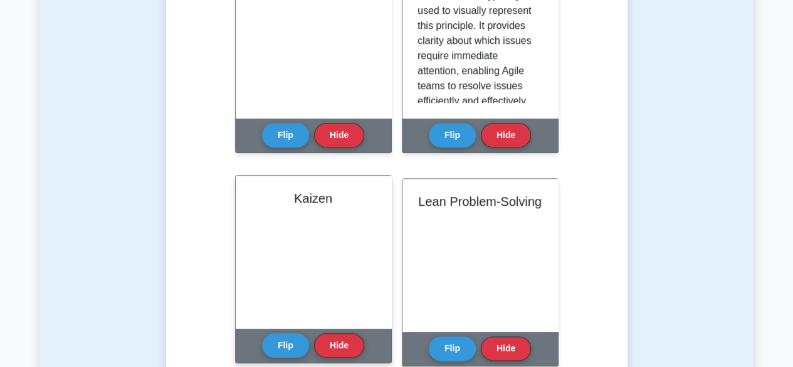
scroll to position [338, 0]
click at [271, 344] on button "Flip" at bounding box center [285, 344] width 47 height 24
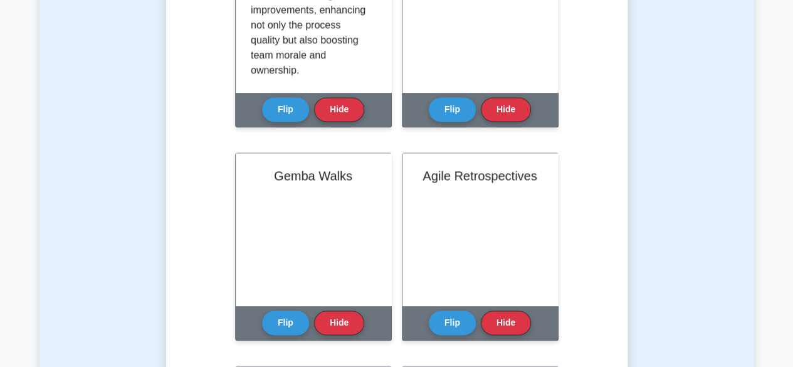
scroll to position [878, 0]
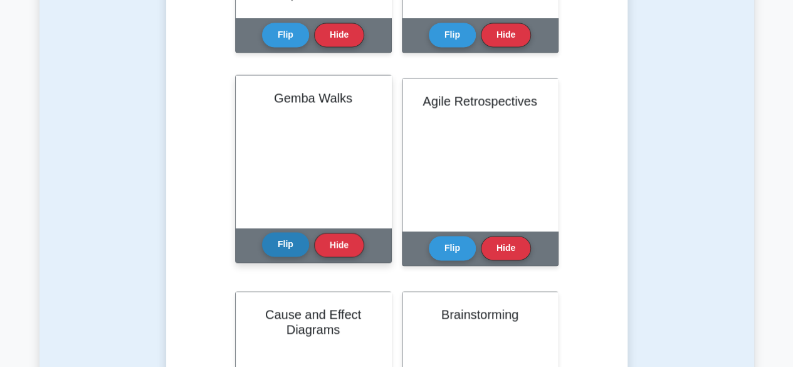
click at [294, 246] on button "Flip" at bounding box center [285, 244] width 47 height 24
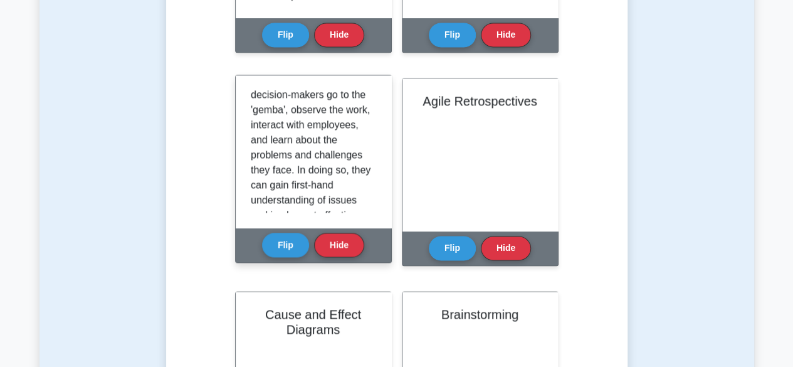
scroll to position [188, 0]
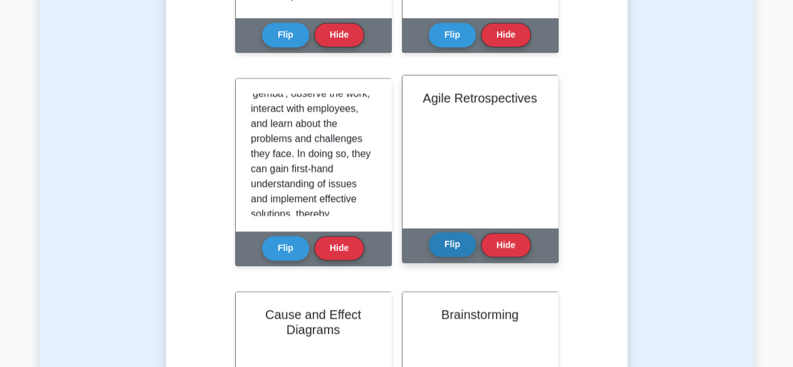
click at [449, 237] on button "Flip" at bounding box center [452, 244] width 47 height 24
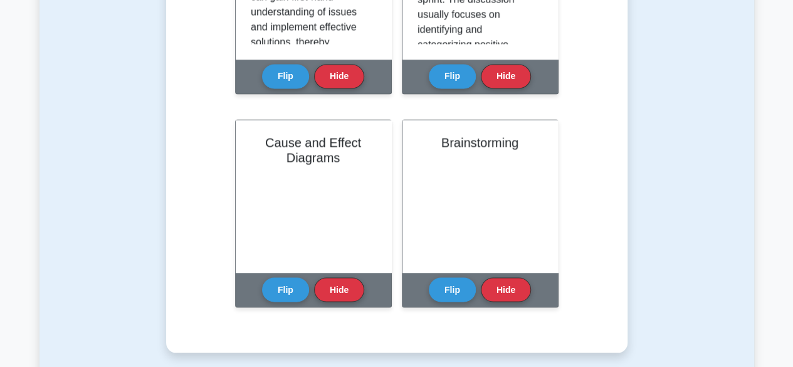
scroll to position [1129, 0]
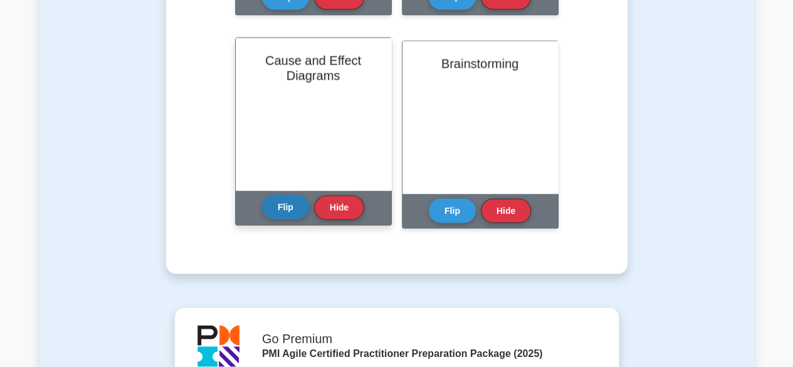
click at [294, 205] on button "Flip" at bounding box center [285, 206] width 47 height 24
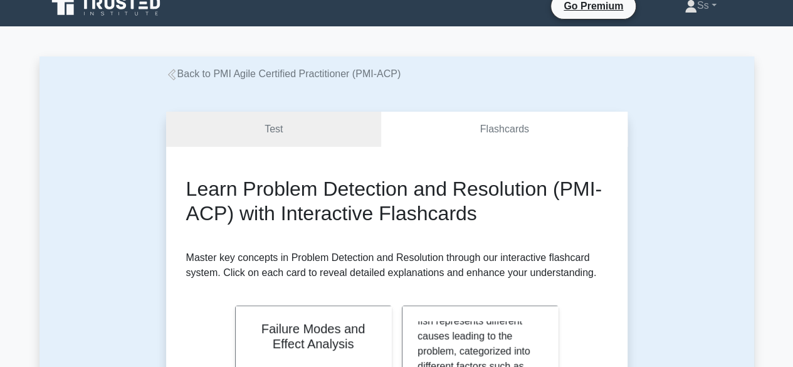
scroll to position [0, 0]
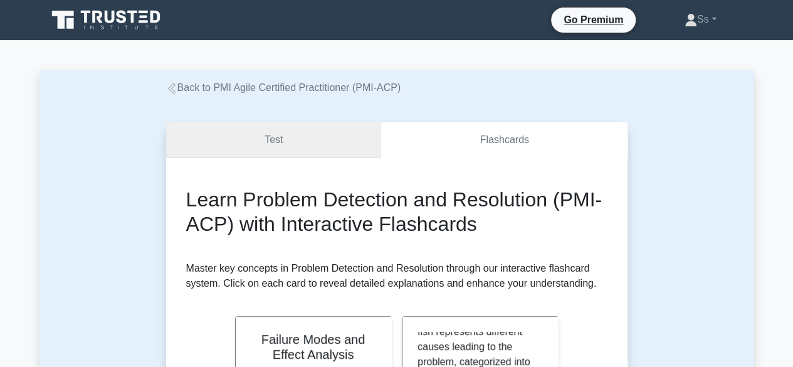
click at [346, 146] on link "Test" at bounding box center [274, 140] width 216 height 36
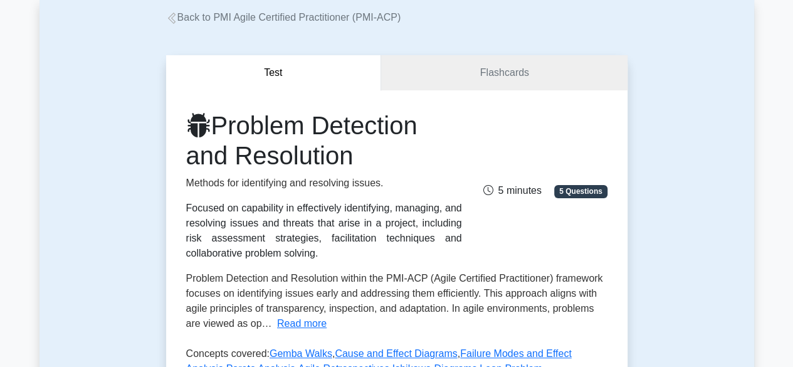
scroll to position [125, 0]
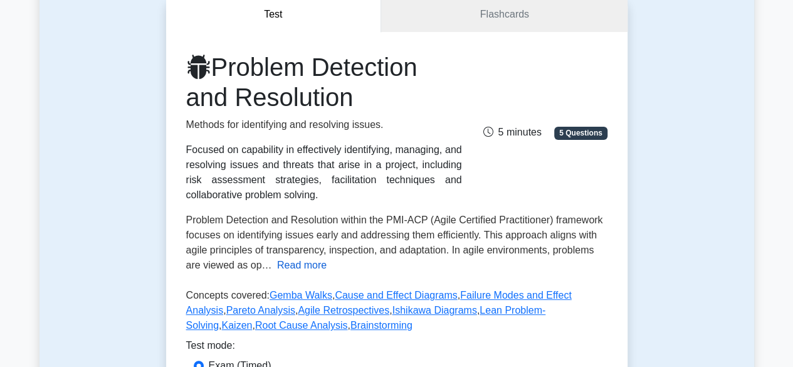
click at [292, 272] on button "Read more" at bounding box center [302, 265] width 50 height 15
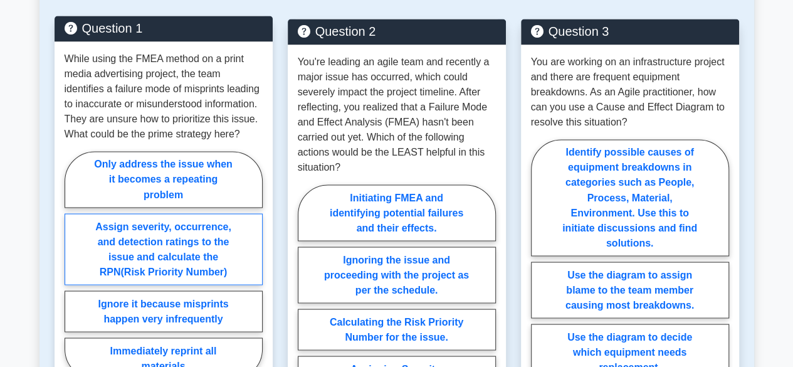
scroll to position [1066, 0]
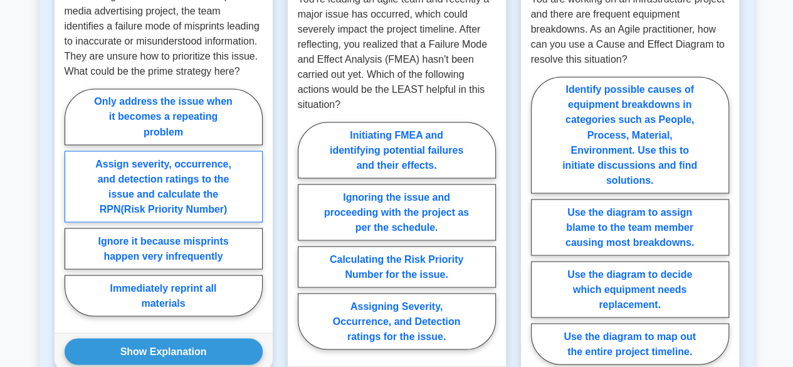
click at [226, 156] on label "Assign severity, occurrence, and detection ratings to the issue and calculate t…" at bounding box center [164, 186] width 198 height 71
click at [73, 202] on input "Assign severity, occurrence, and detection ratings to the issue and calculate t…" at bounding box center [69, 206] width 8 height 8
radio input "true"
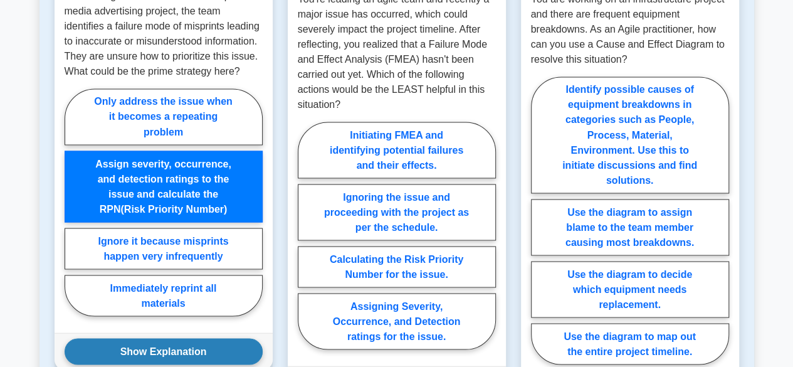
click at [166, 338] on button "Show Explanation" at bounding box center [164, 351] width 198 height 26
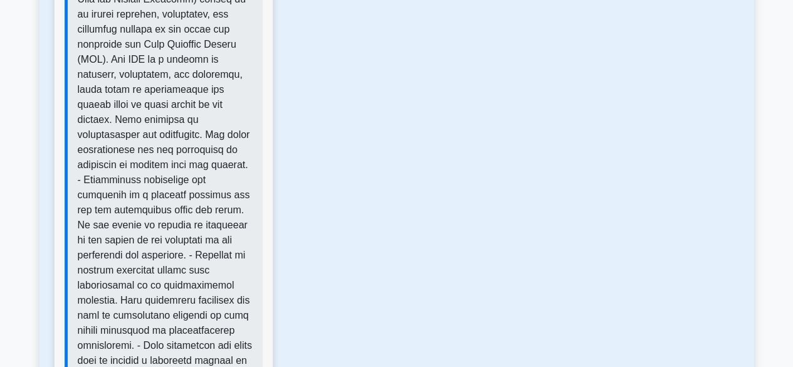
scroll to position [1631, 0]
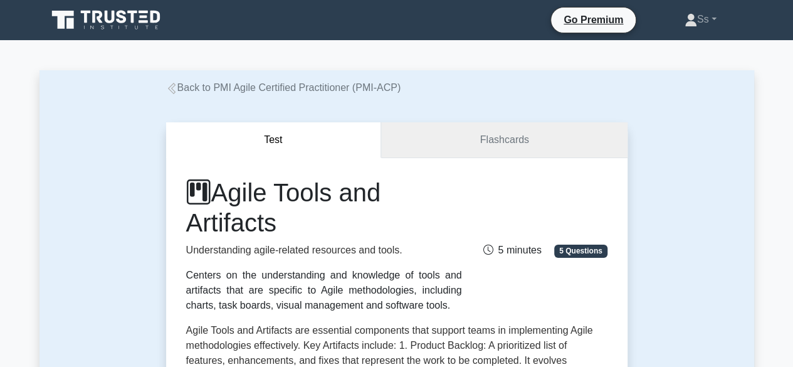
click at [519, 136] on link "Flashcards" at bounding box center [504, 140] width 246 height 36
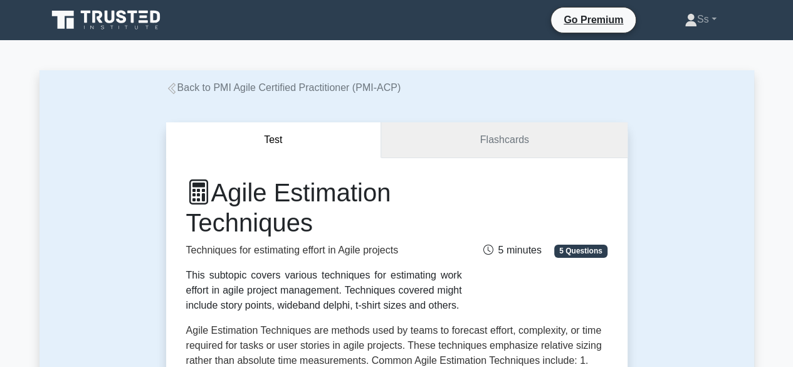
click at [576, 147] on link "Flashcards" at bounding box center [504, 140] width 246 height 36
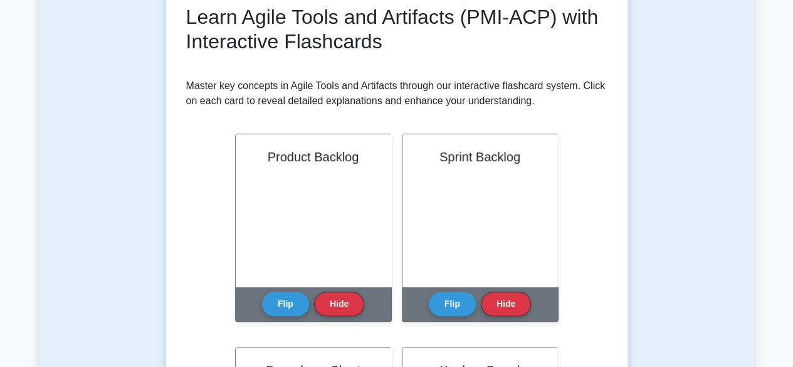
scroll to position [251, 0]
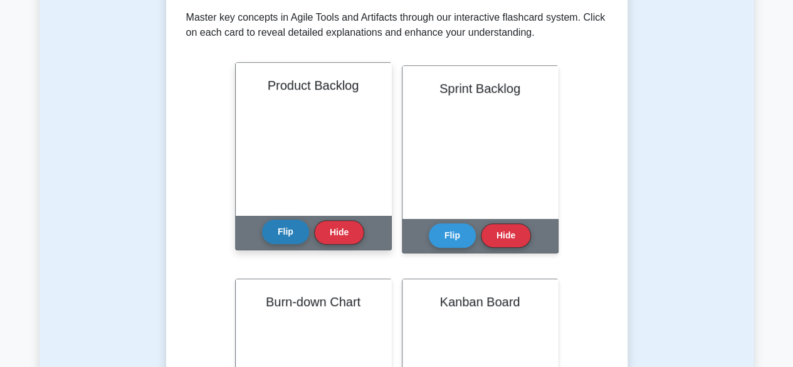
click at [294, 228] on button "Flip" at bounding box center [285, 232] width 47 height 24
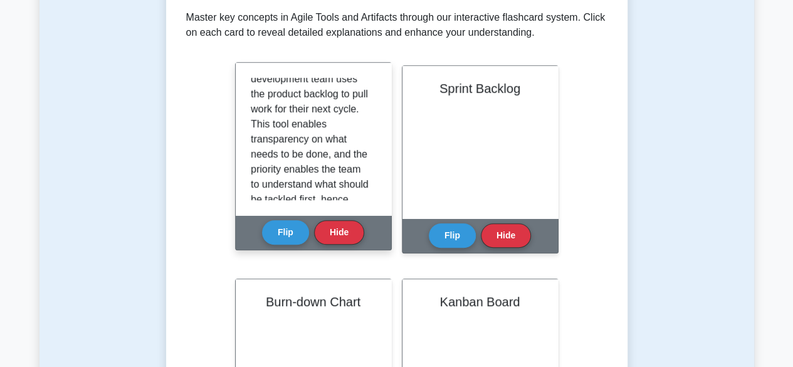
scroll to position [188, 0]
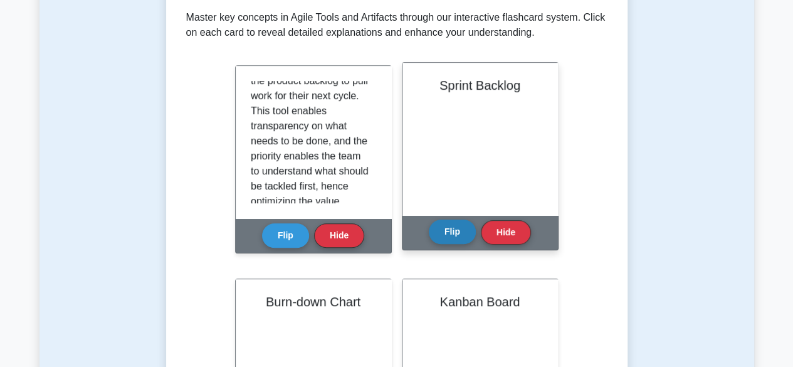
click at [457, 235] on button "Flip" at bounding box center [452, 232] width 47 height 24
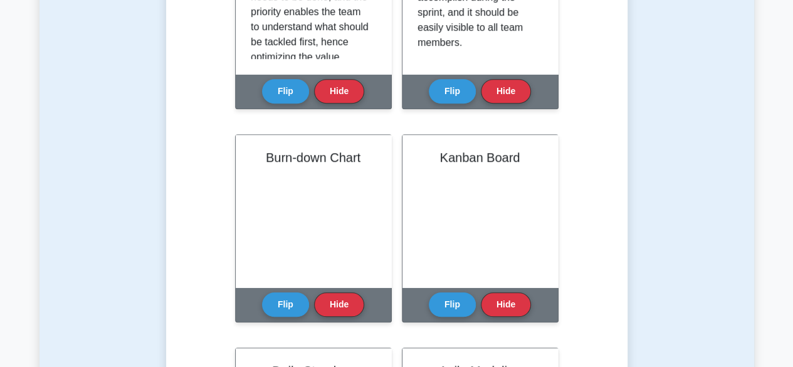
scroll to position [502, 0]
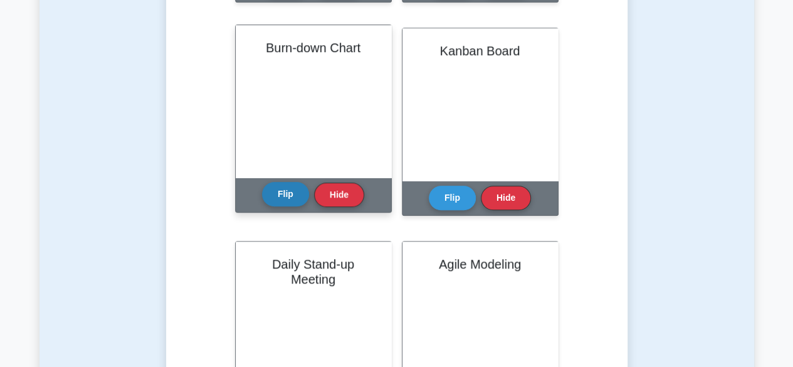
click at [277, 200] on button "Flip" at bounding box center [285, 194] width 47 height 24
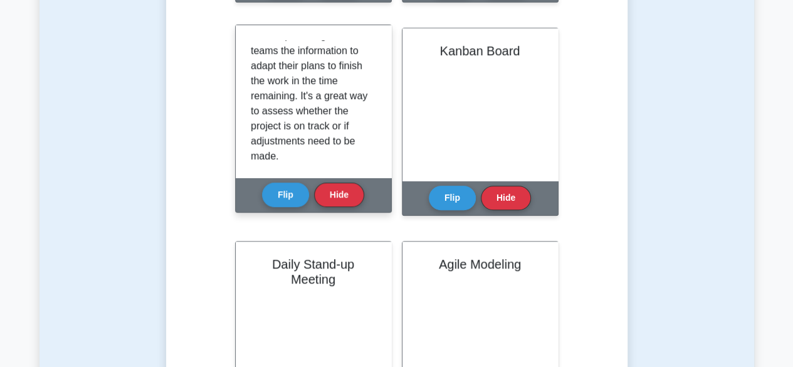
scroll to position [218, 0]
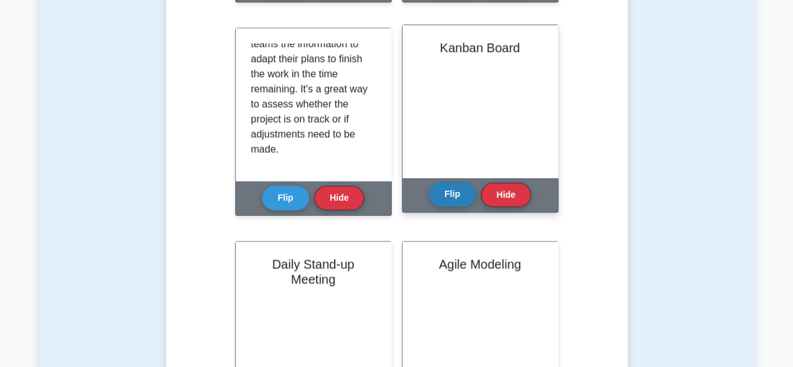
click at [452, 189] on button "Flip" at bounding box center [452, 194] width 47 height 24
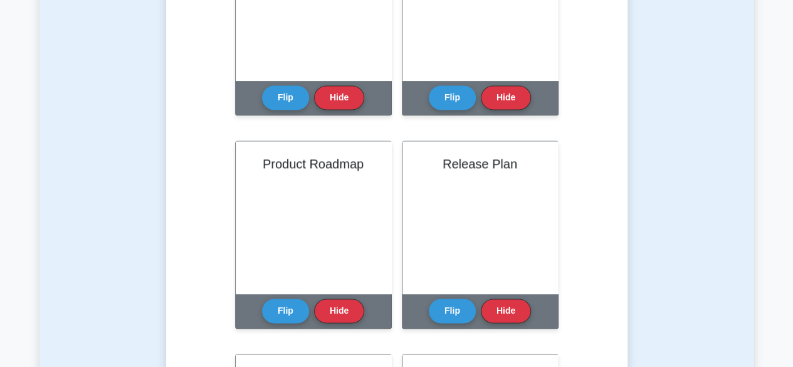
scroll to position [753, 0]
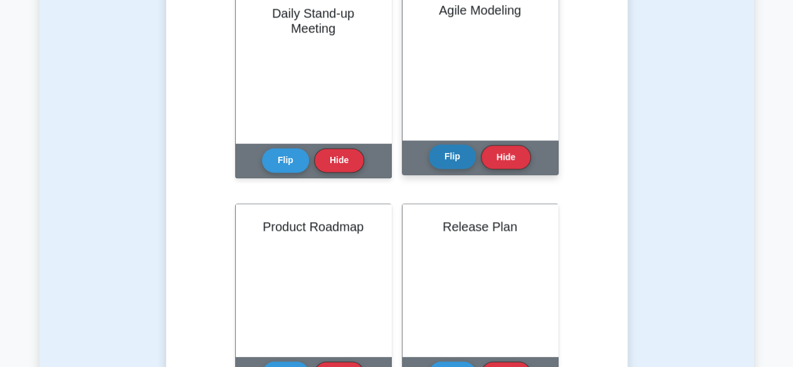
click at [440, 169] on button "Flip" at bounding box center [452, 156] width 47 height 24
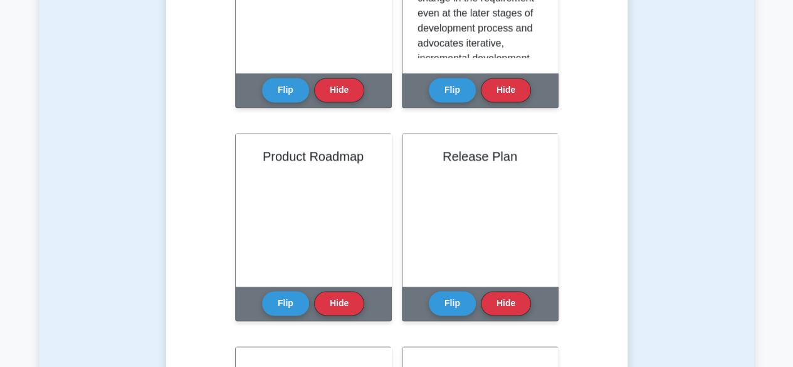
scroll to position [878, 0]
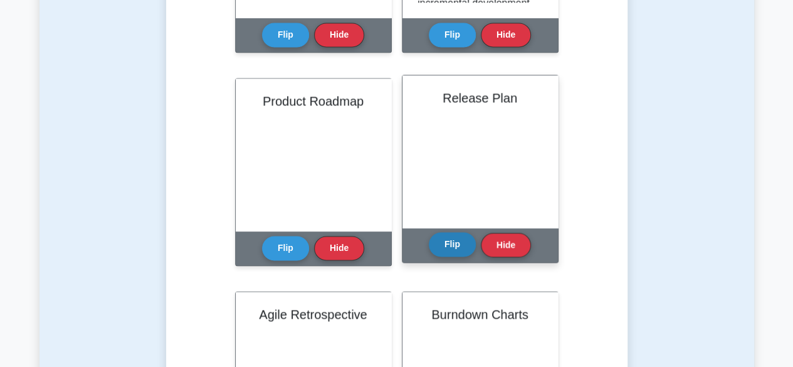
click at [444, 245] on button "Flip" at bounding box center [452, 244] width 47 height 24
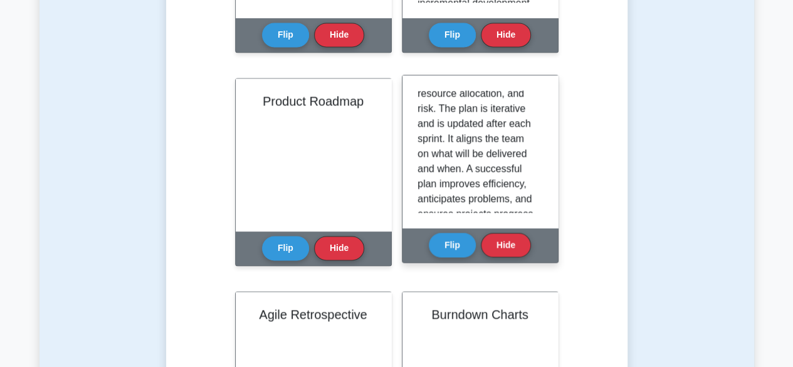
scroll to position [125, 0]
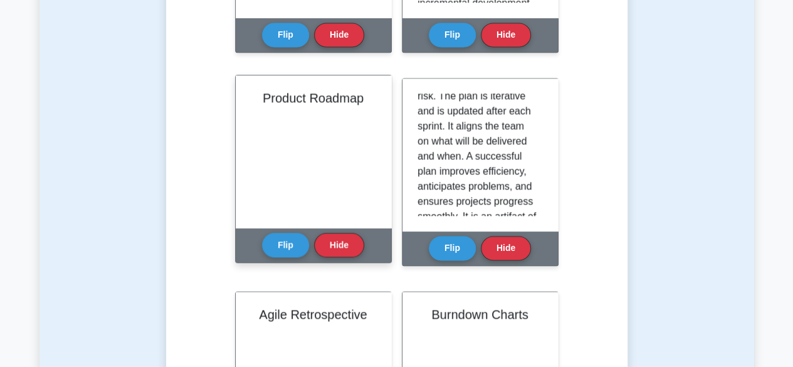
click at [272, 259] on div "Flip Hide" at bounding box center [313, 245] width 102 height 34
click at [277, 247] on button "Flip" at bounding box center [285, 244] width 47 height 24
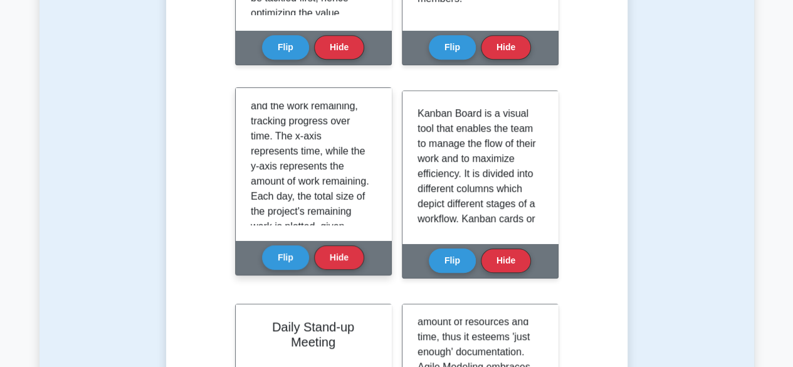
scroll to position [0, 0]
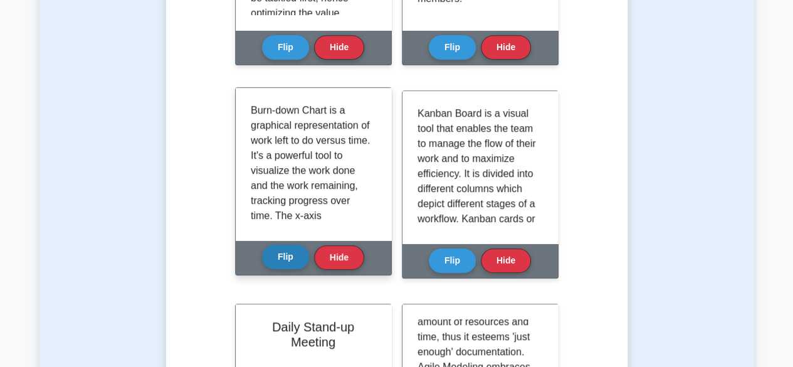
click at [277, 253] on button "Flip" at bounding box center [285, 257] width 47 height 24
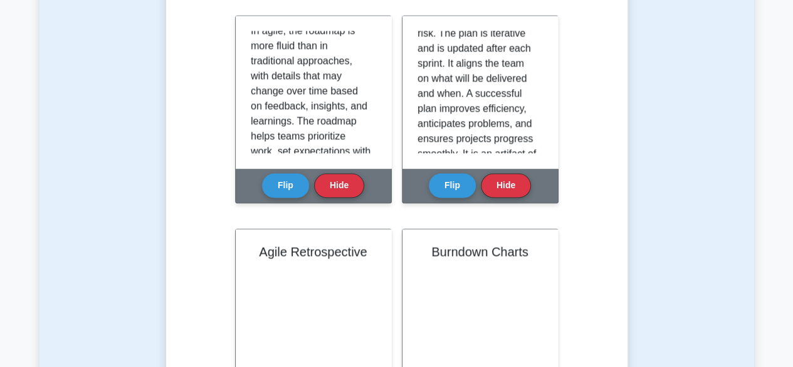
scroll to position [1129, 0]
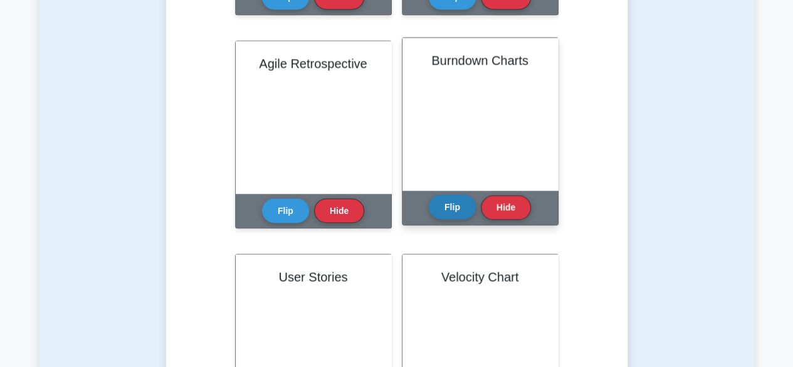
click at [452, 207] on button "Flip" at bounding box center [452, 206] width 47 height 24
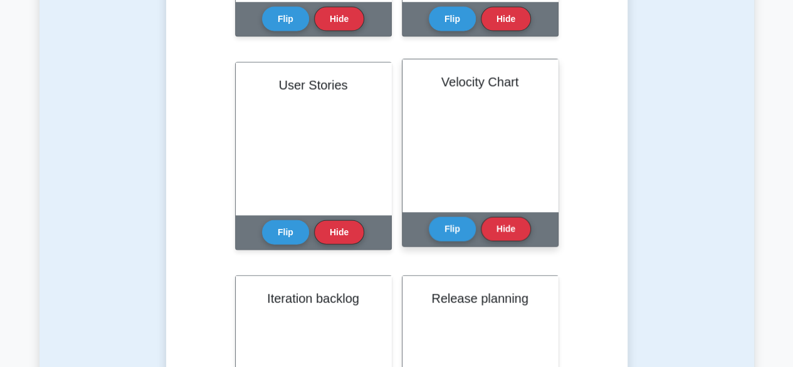
scroll to position [1317, 0]
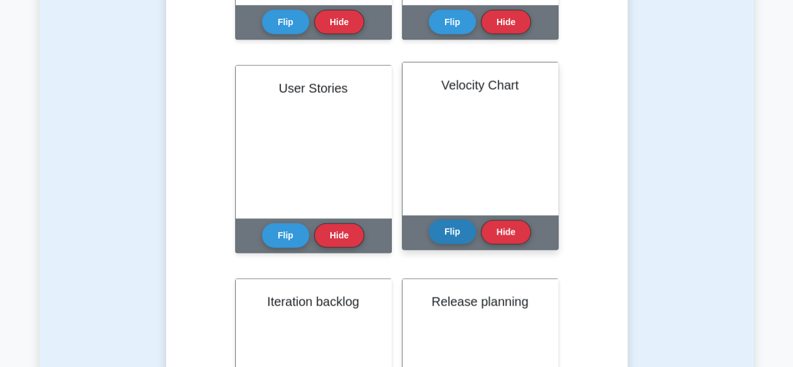
click at [437, 236] on button "Flip" at bounding box center [452, 232] width 47 height 24
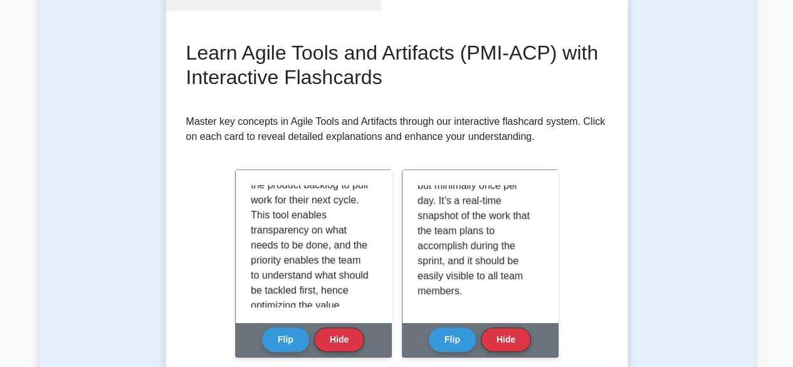
scroll to position [0, 0]
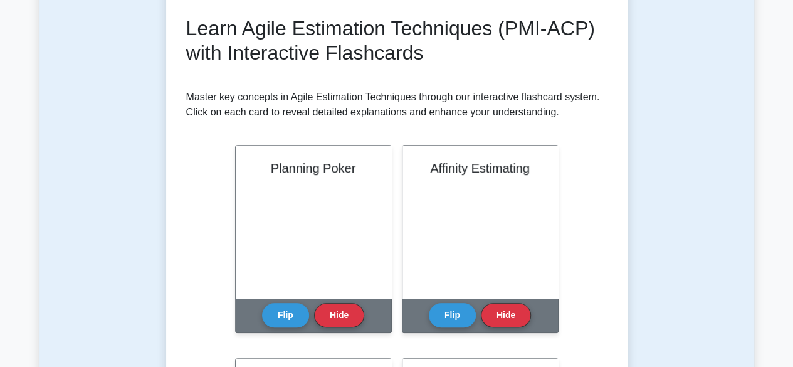
scroll to position [251, 0]
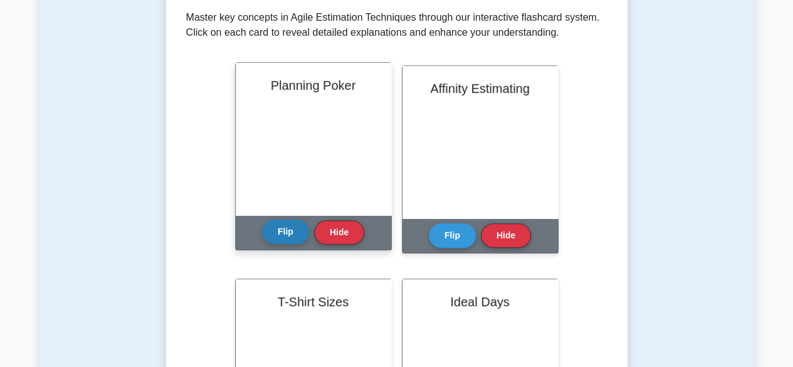
click at [282, 236] on button "Flip" at bounding box center [285, 232] width 47 height 24
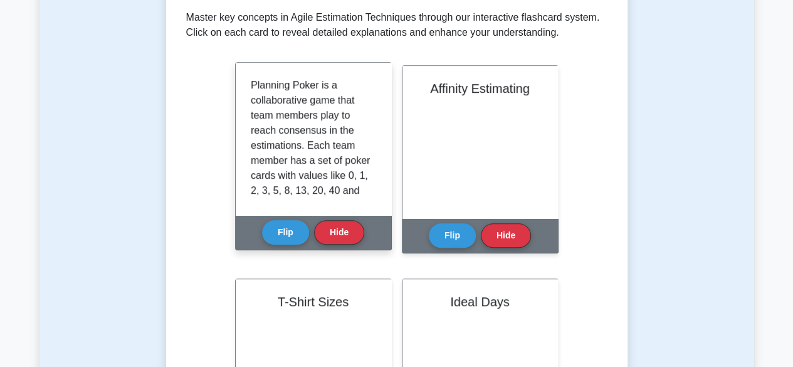
scroll to position [63, 0]
